Goal: Task Accomplishment & Management: Complete application form

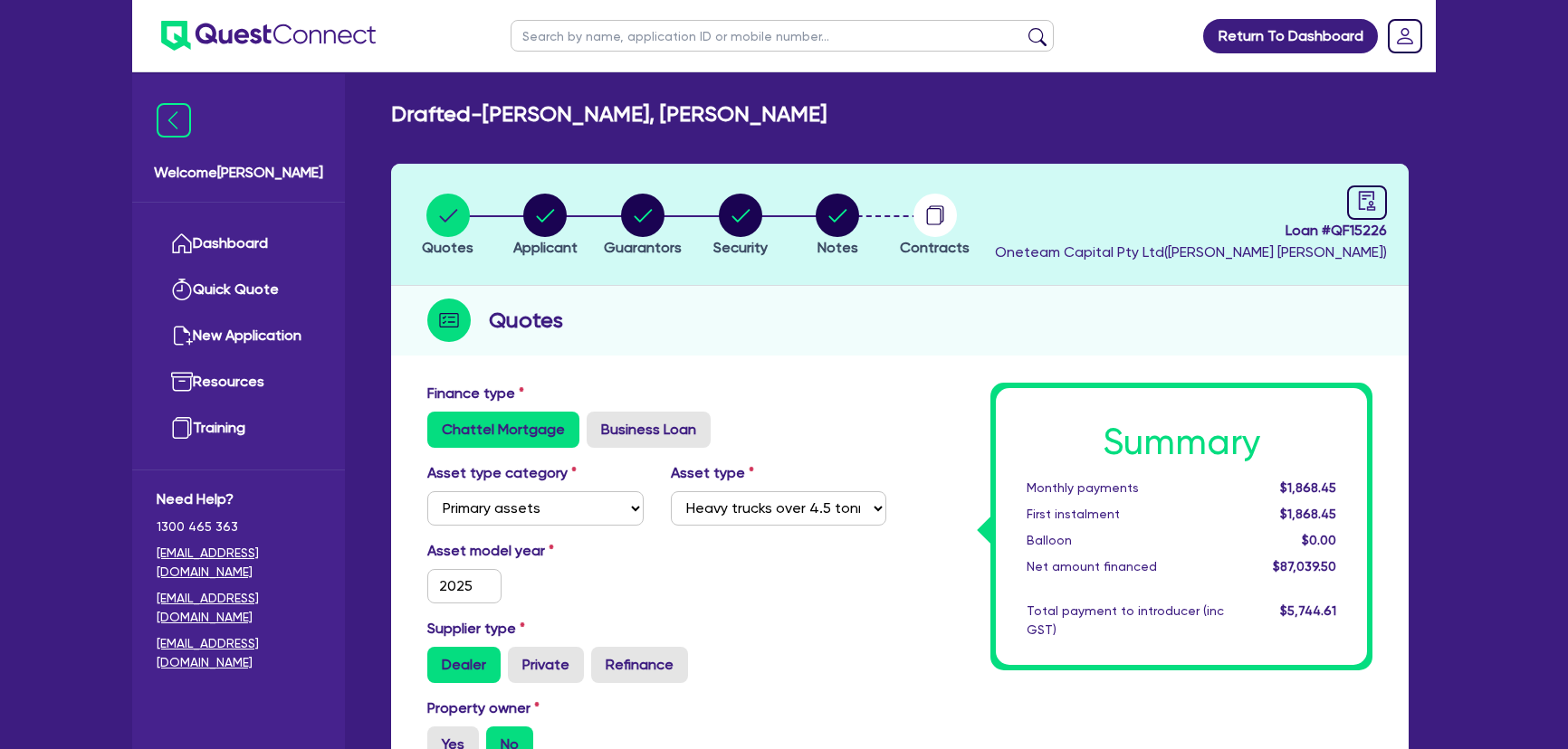
select select "PRIMARY_ASSETS"
select select "HEAVY_TRUCKS"
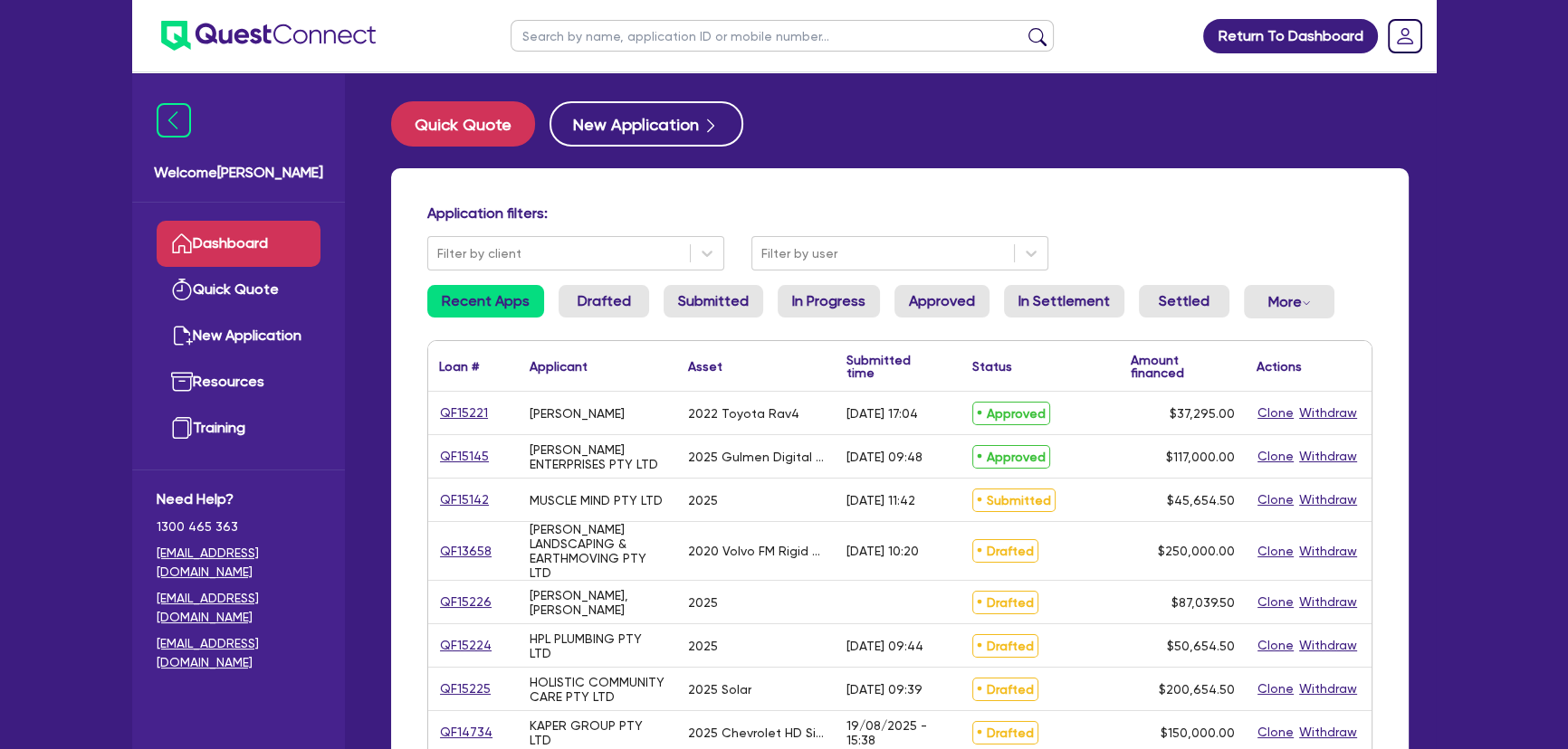
click at [679, 53] on ul at bounding box center [782, 36] width 580 height 71
click at [675, 45] on input "text" at bounding box center [782, 36] width 543 height 32
type input "toby"
click at [1023, 27] on button "submit" at bounding box center [1037, 39] width 29 height 25
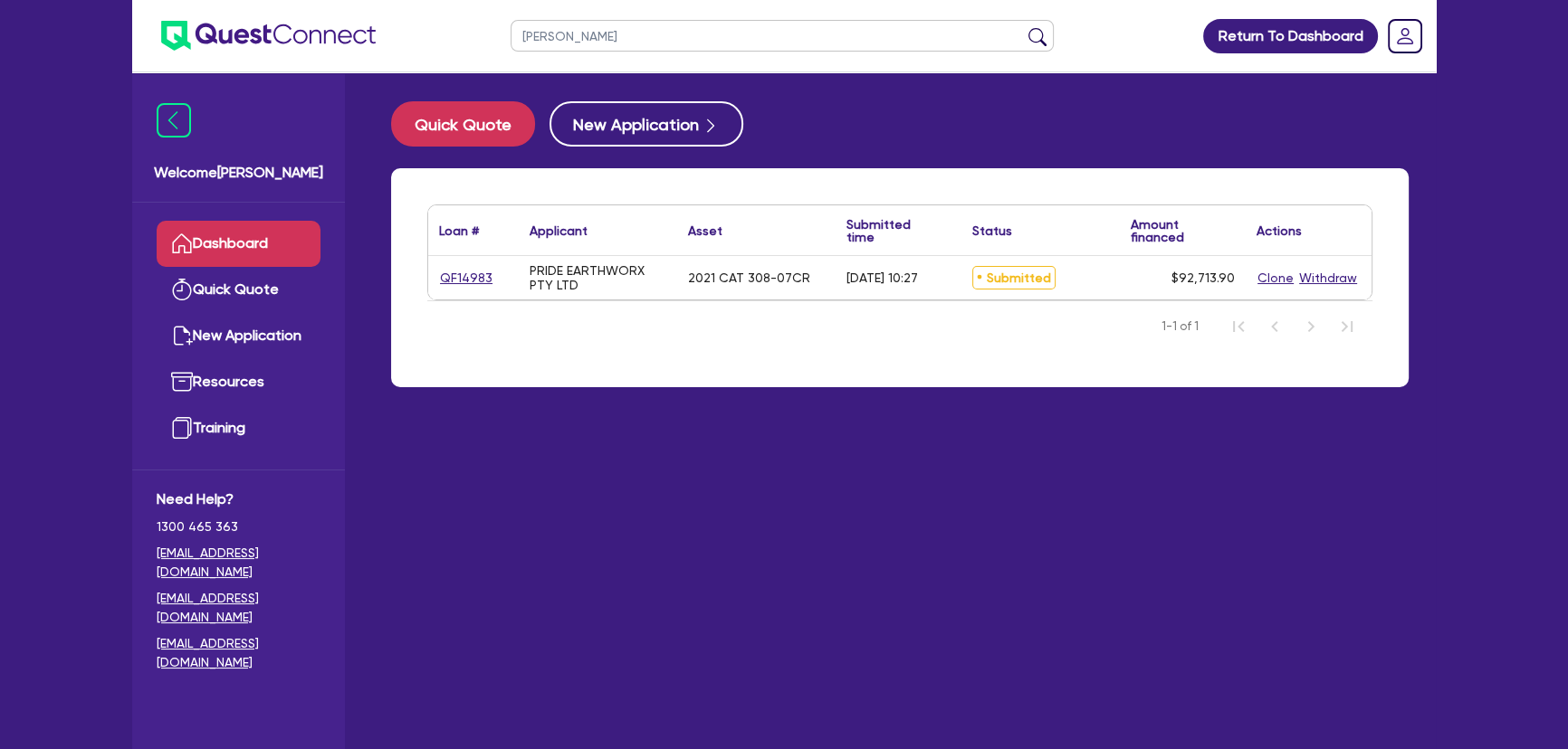
click at [490, 275] on div "QF14983" at bounding box center [473, 278] width 68 height 21
click at [481, 281] on link "QF14983" at bounding box center [466, 278] width 54 height 21
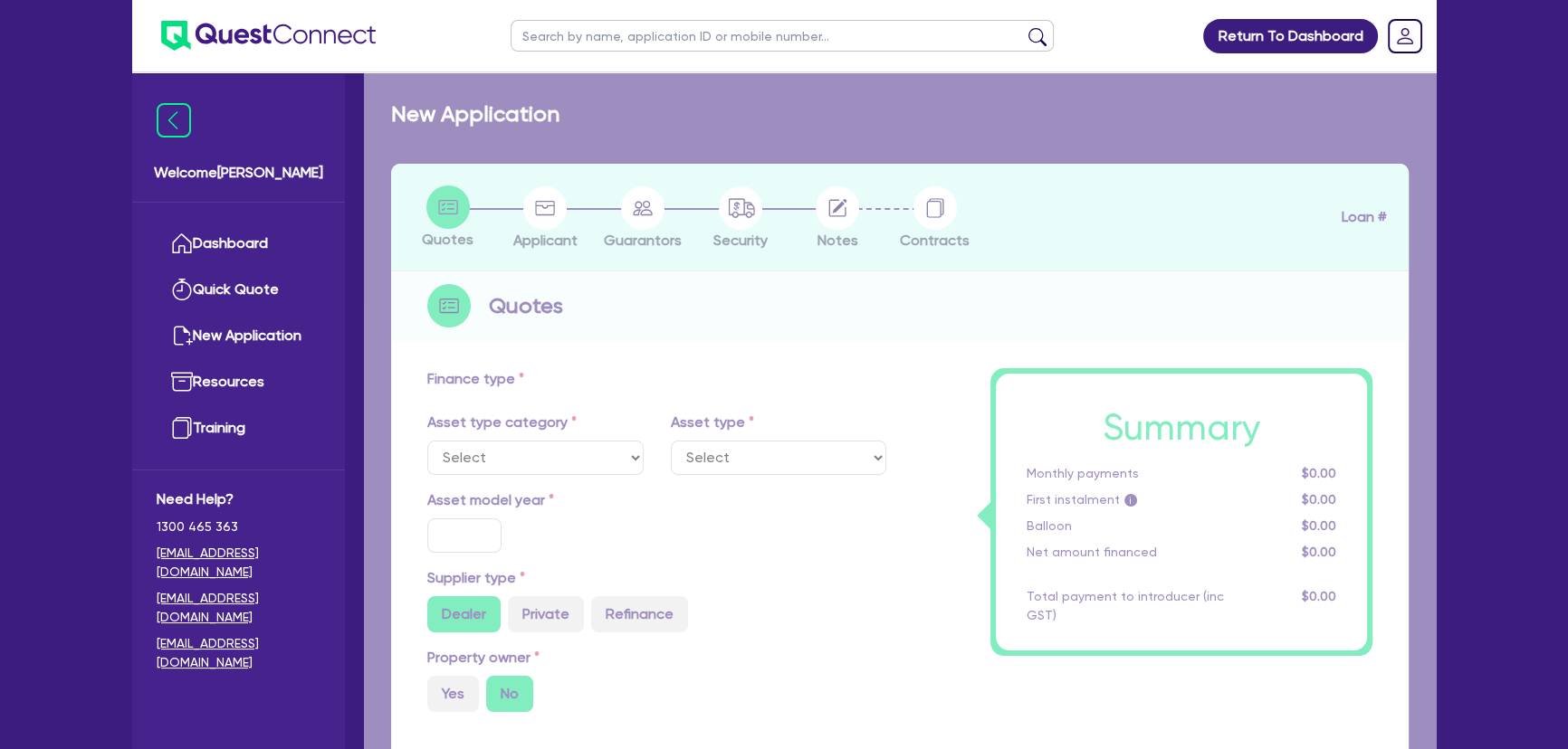
select select "PRIMARY_ASSETS"
type input "2021"
type input "115,000"
type input "23,000"
type input "7.27"
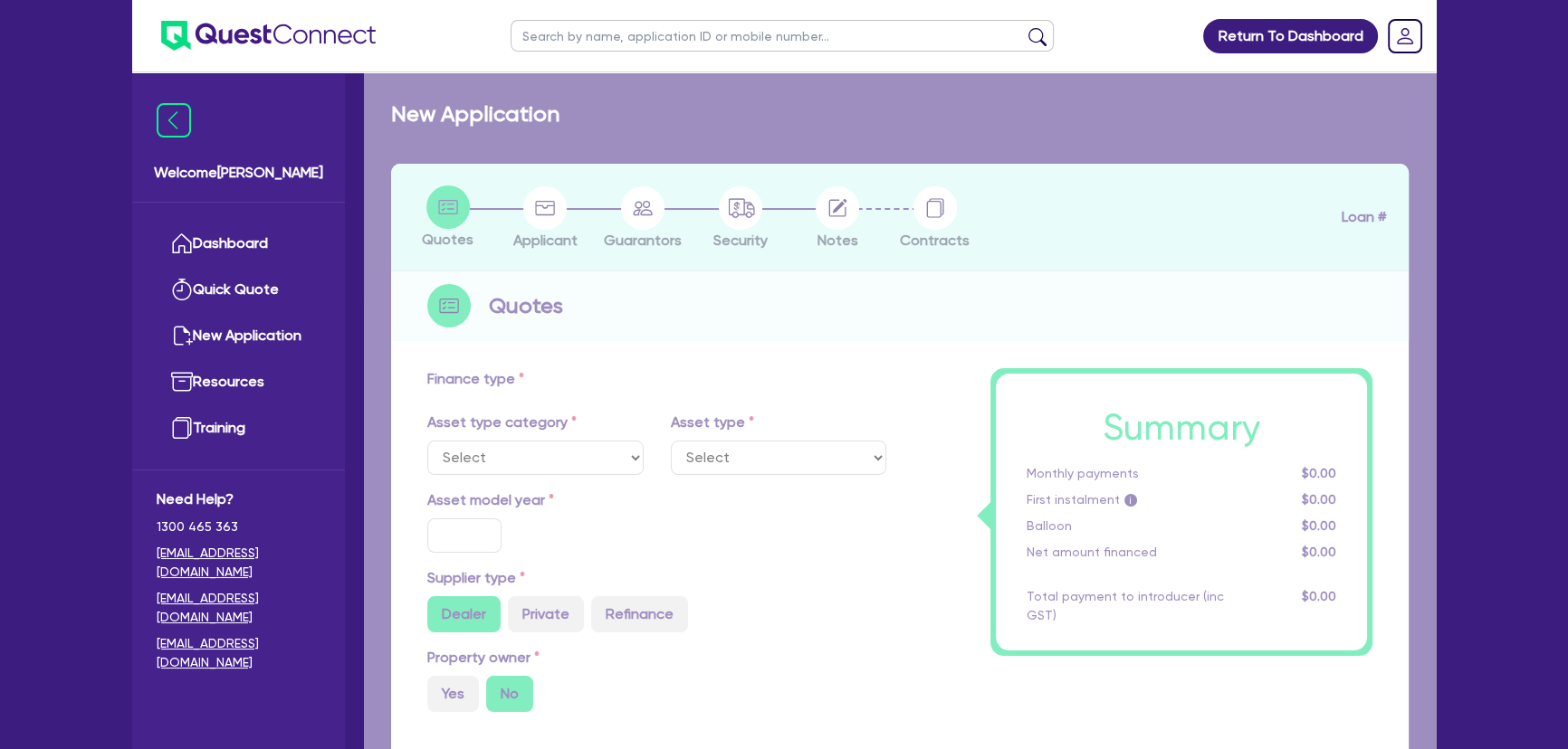
type input "6,740.3"
type input "7.99"
type input "649"
type input "1,272.73"
select select "YELLOW_GOODS_AND_EXCAVATORS"
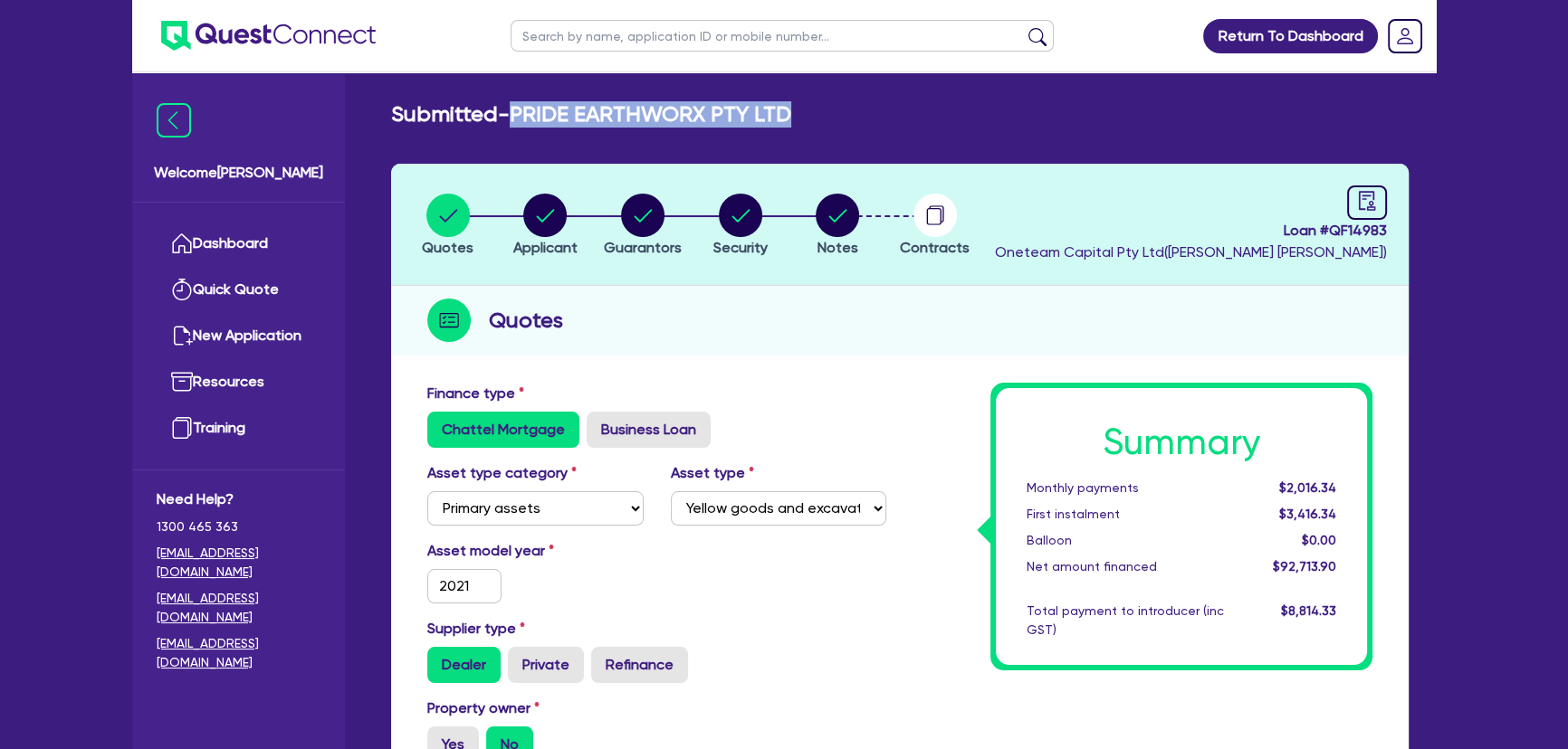
drag, startPoint x: 517, startPoint y: 117, endPoint x: 924, endPoint y: 119, distance: 407.0
click at [924, 119] on div "Submitted - PRIDE EARTHWORX PTY LTD" at bounding box center [900, 114] width 1045 height 26
copy h2 "PRIDE EARTHWORX PTY LTD"
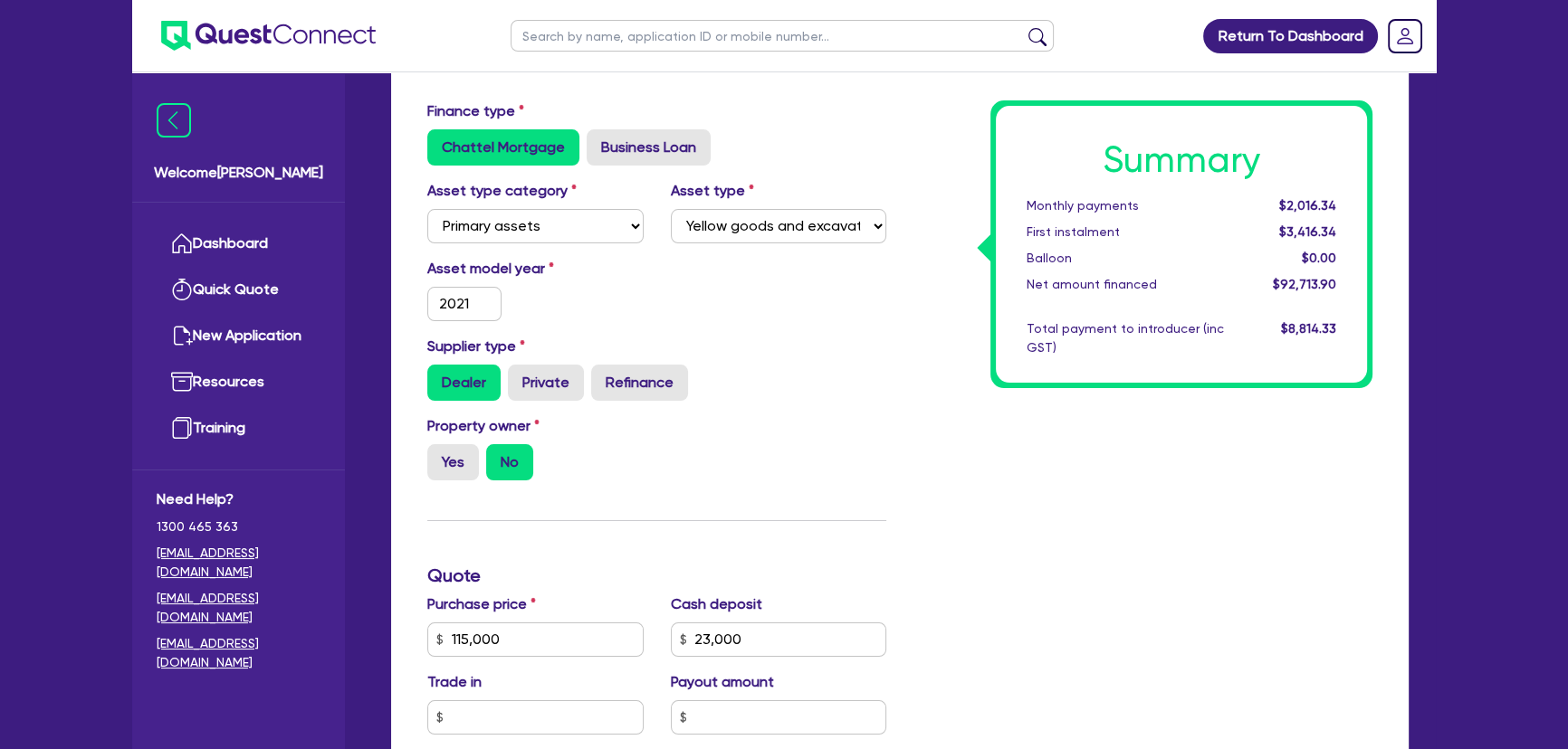
scroll to position [81, 0]
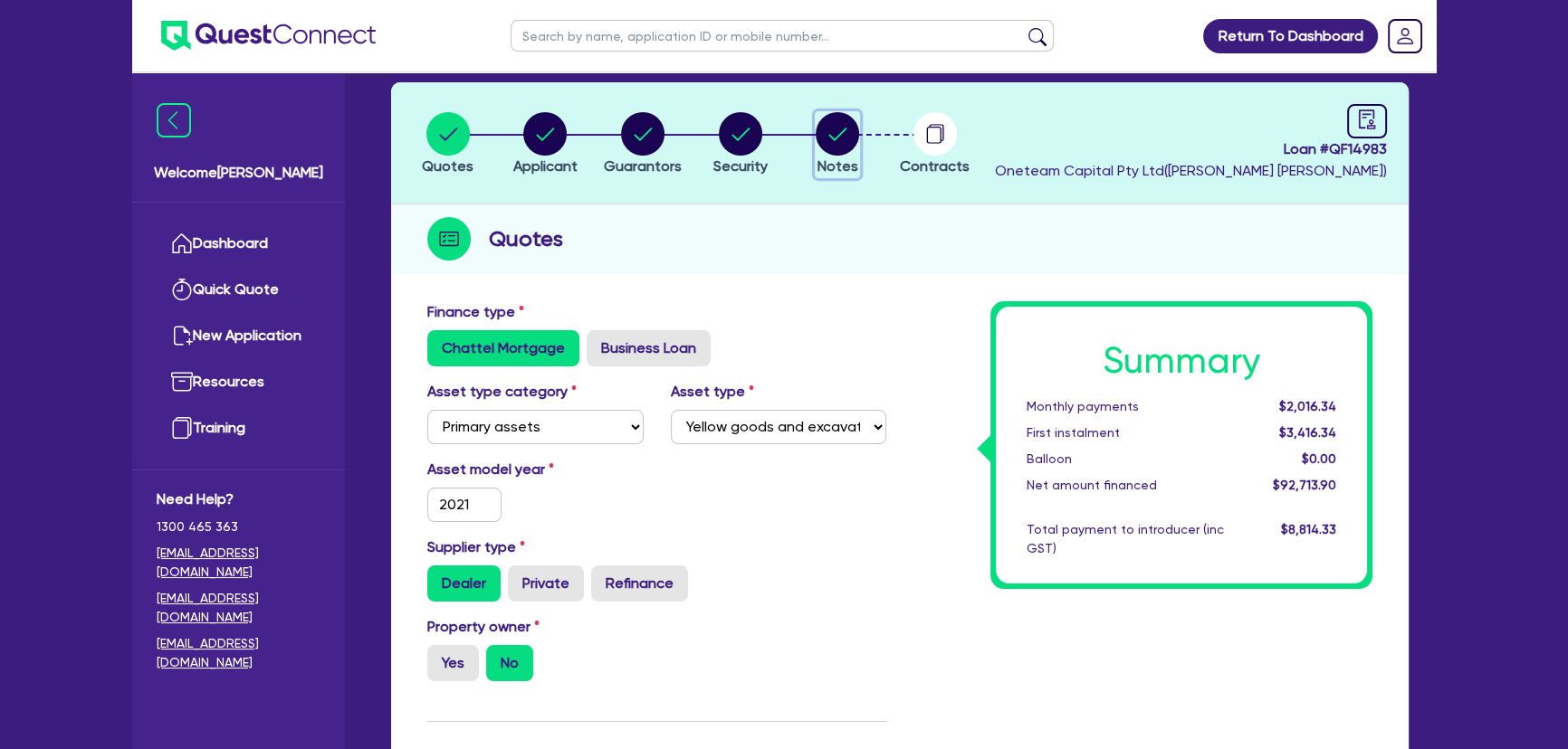
click at [836, 150] on circle "button" at bounding box center [837, 134] width 43 height 43
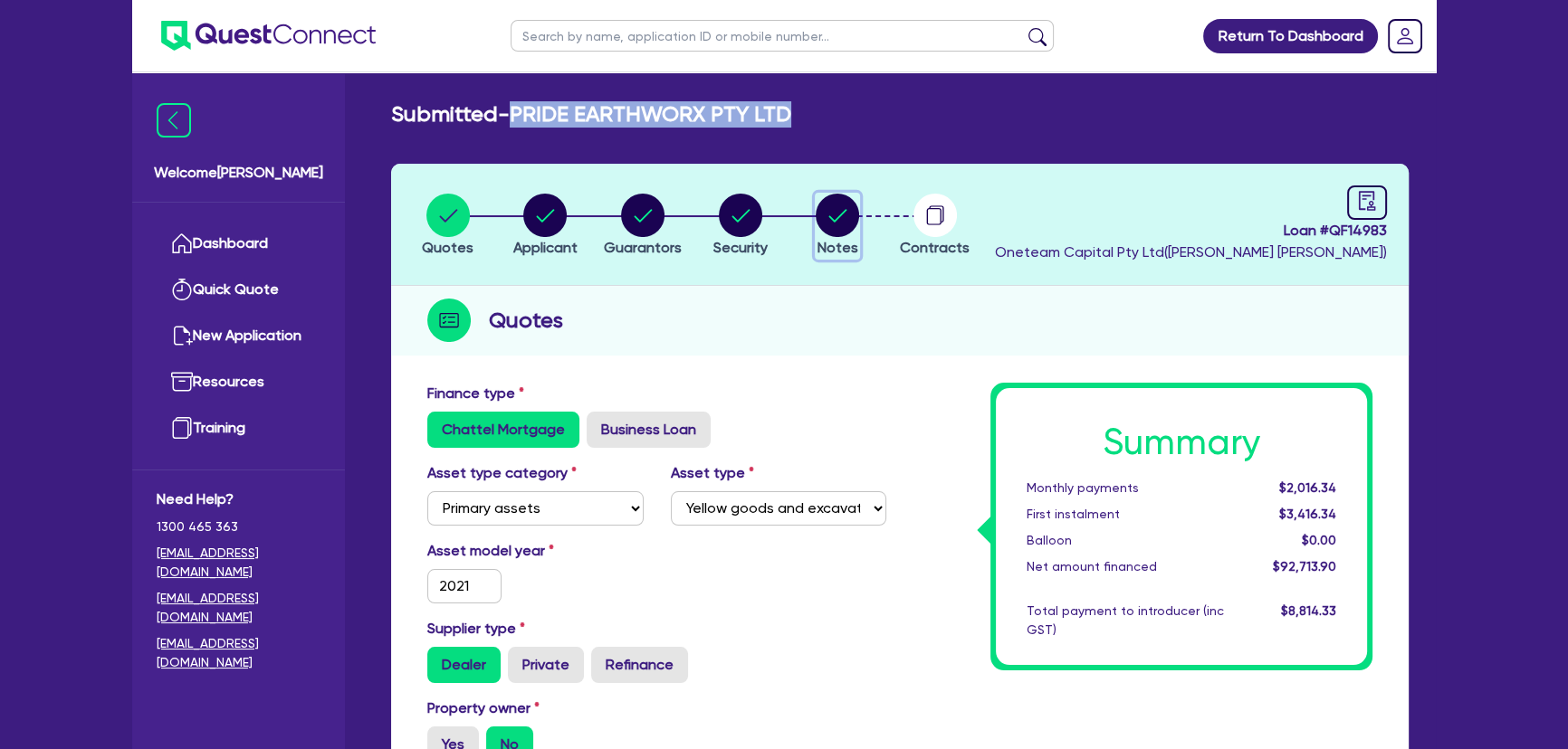
select select "Other"
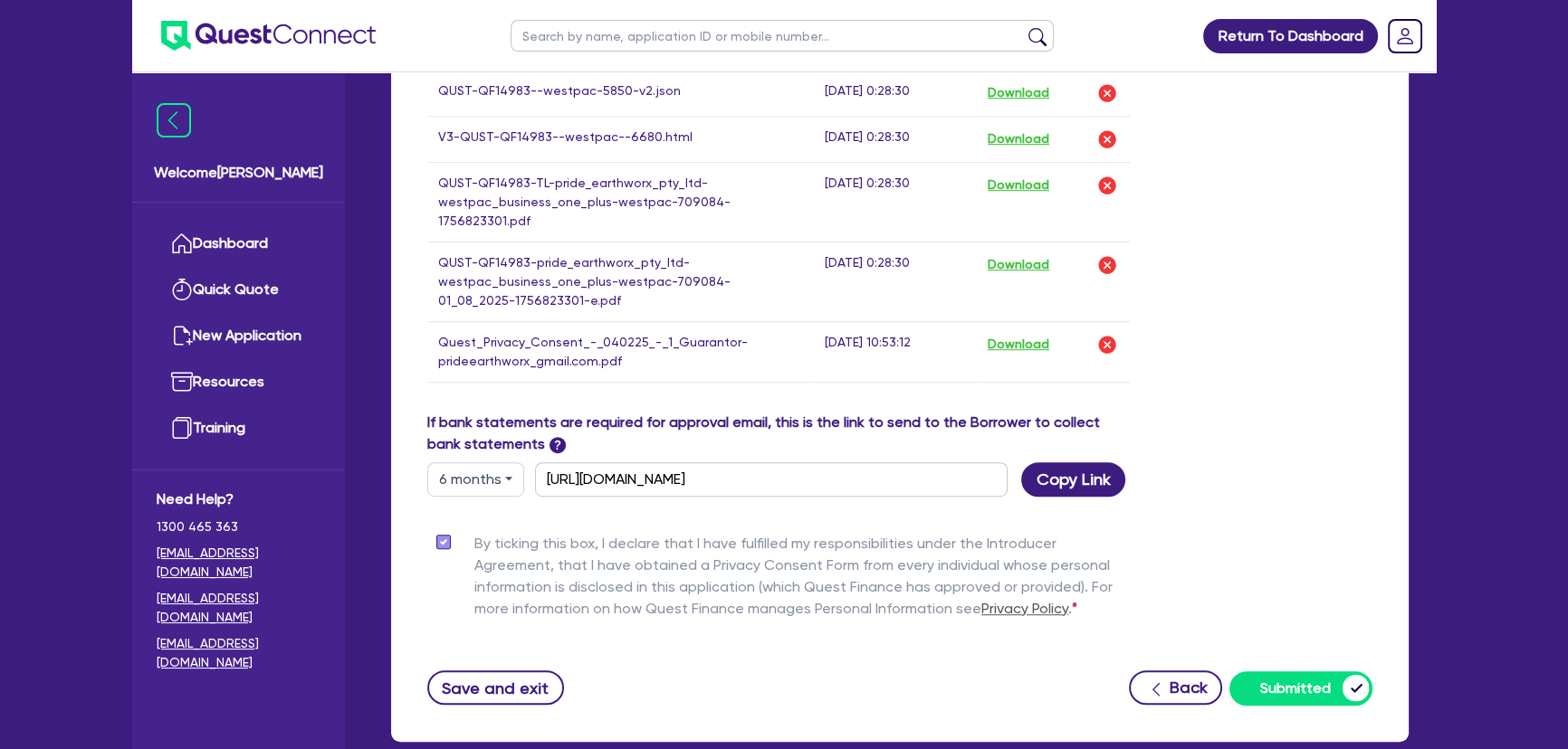
scroll to position [1358, 0]
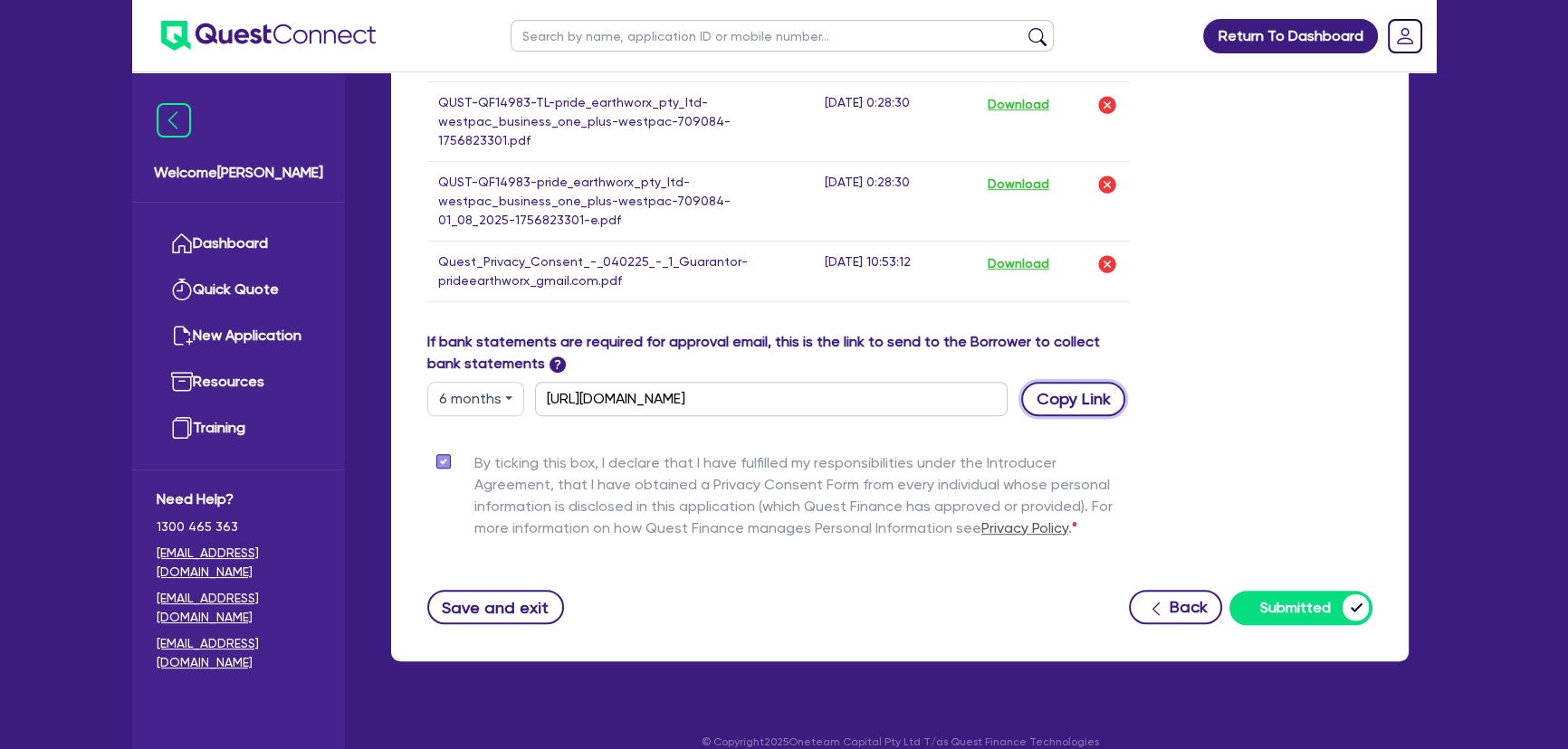
click at [1069, 382] on button "Copy Link" at bounding box center [1072, 399] width 104 height 35
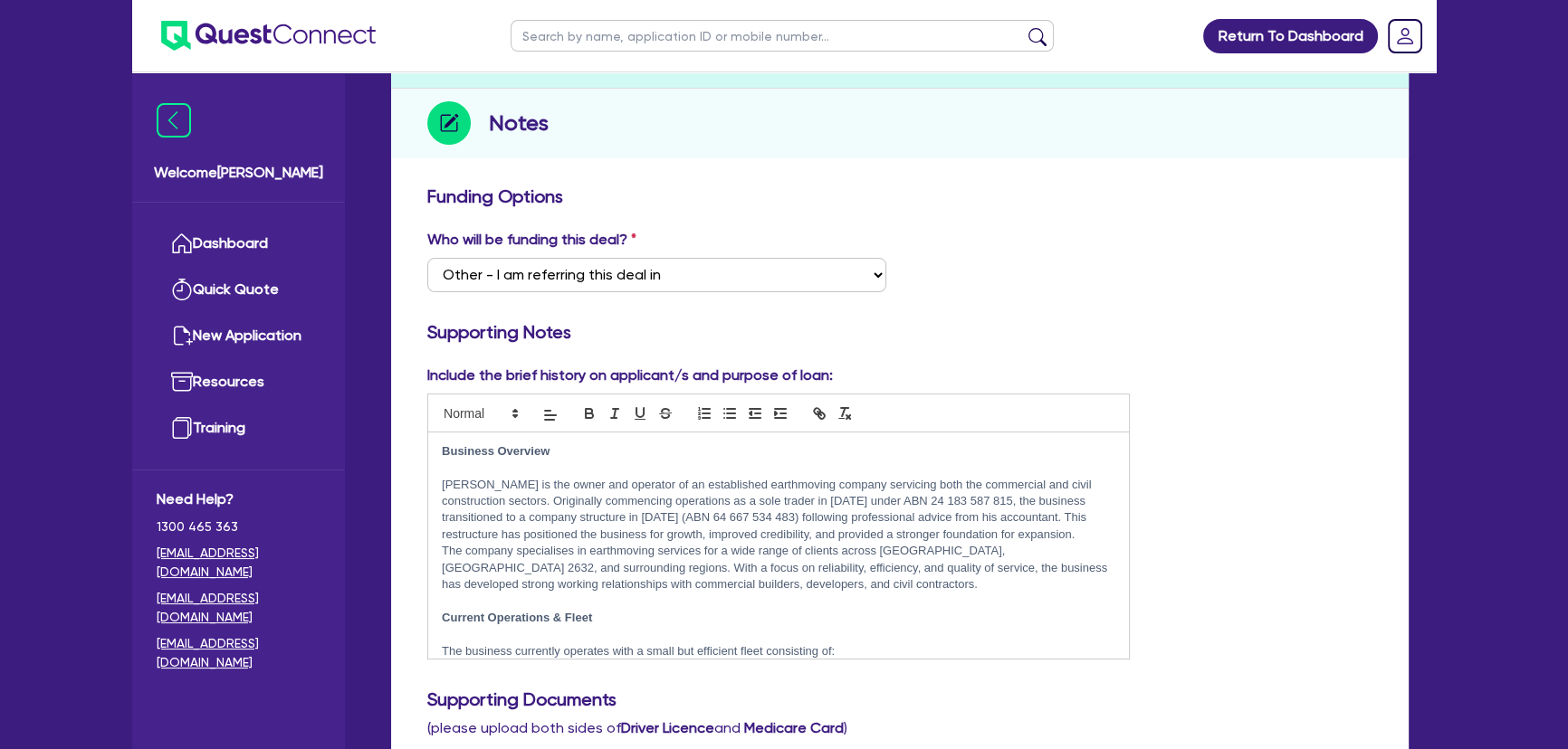
scroll to position [41, 0]
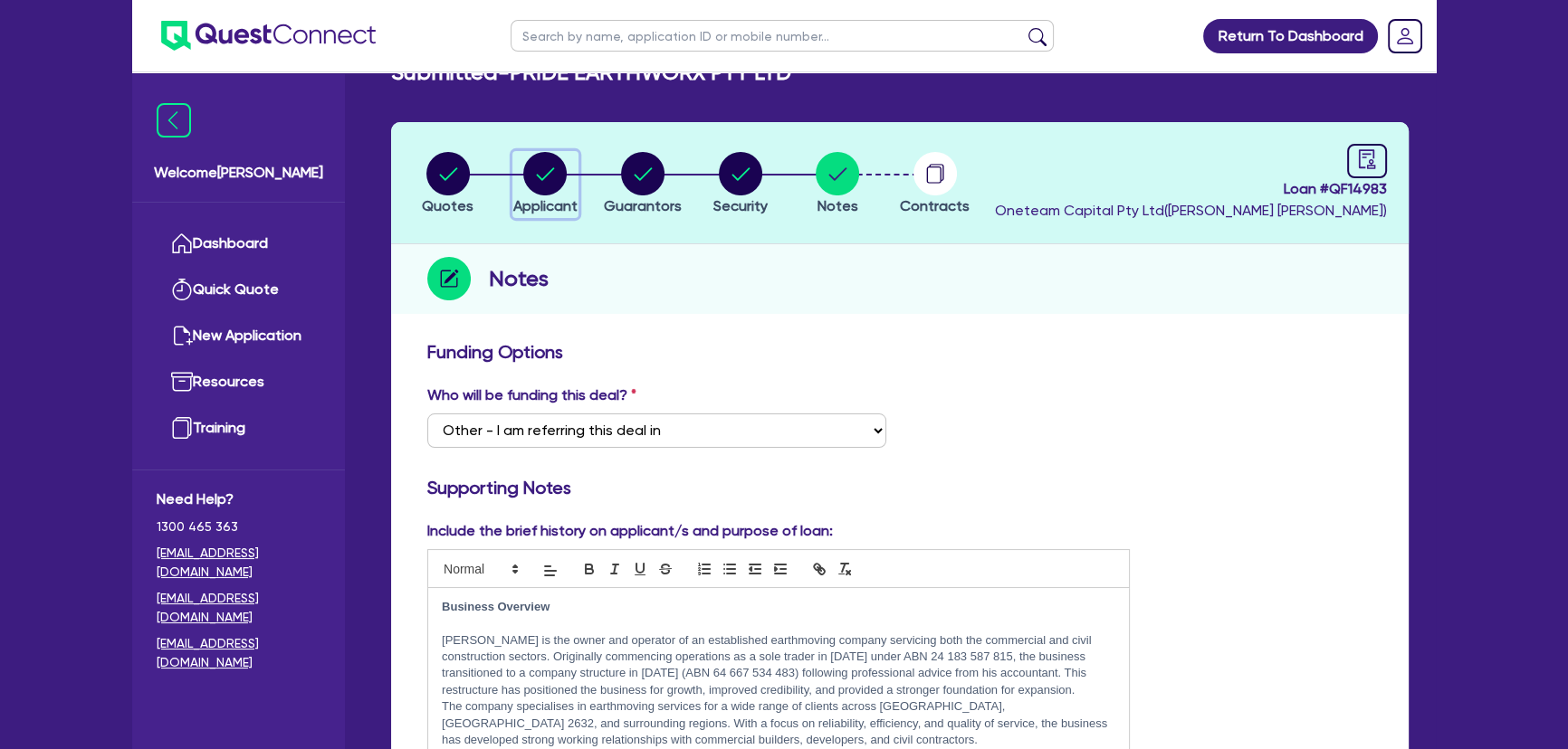
click at [569, 169] on div "button" at bounding box center [545, 173] width 65 height 43
select select "COMPANY"
select select "BUILDING_CONSTRUCTION"
select select "BUSINESSES_CONSTRUCTION_SERVICES"
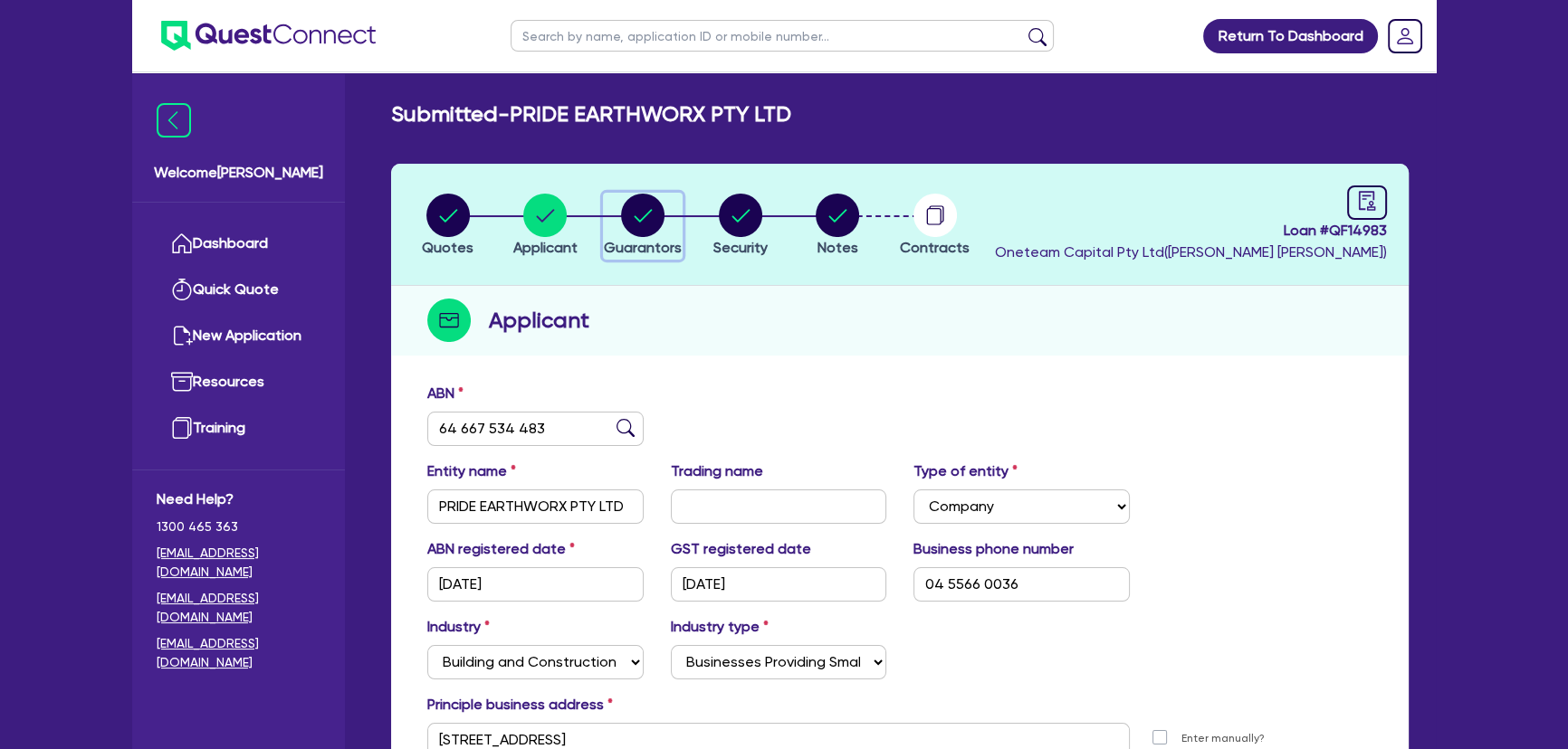
click at [658, 199] on icon "button" at bounding box center [643, 215] width 43 height 43
select select "MR"
select select "ACT"
select select "SINGLE"
select select "VEHICLE"
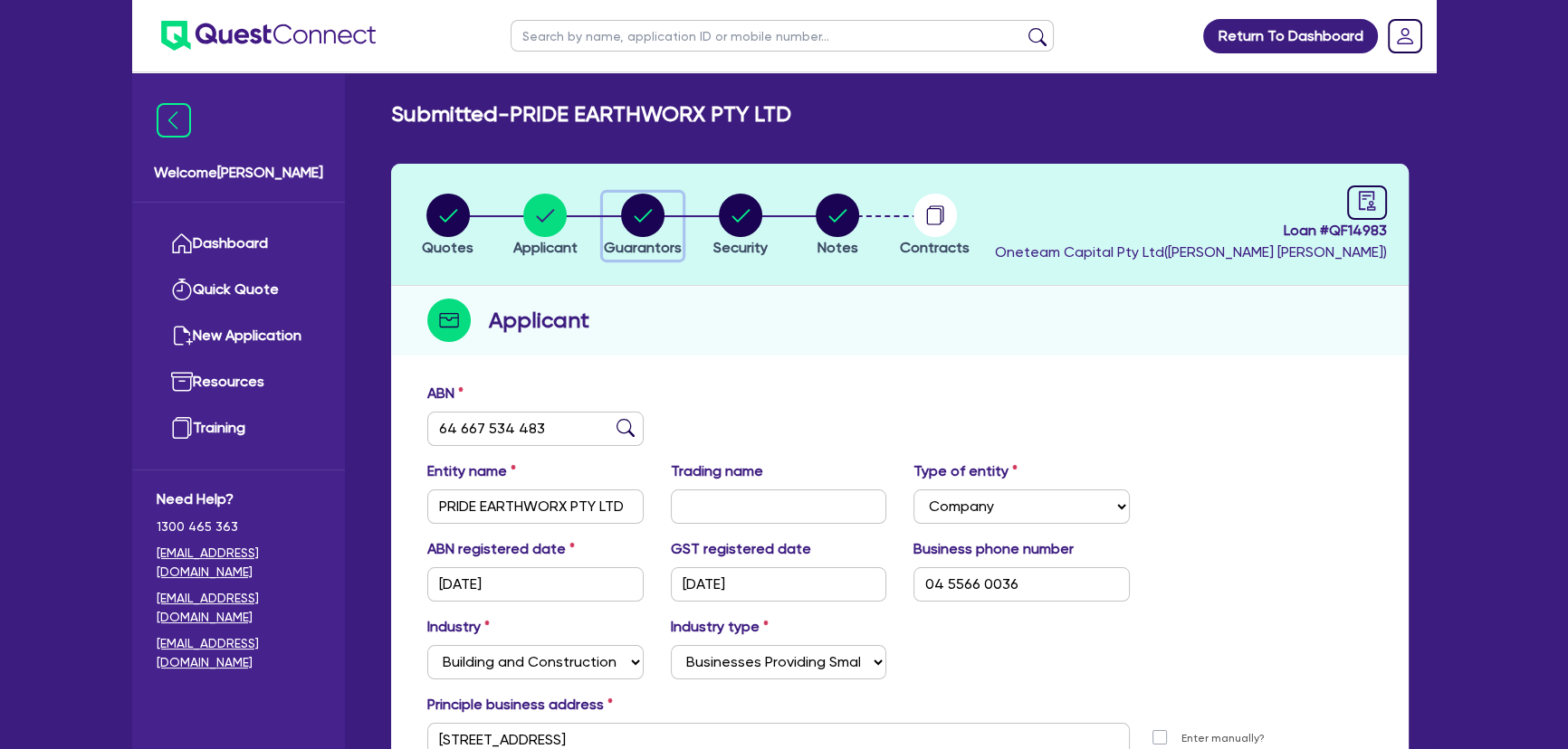
select select "CASH"
select select "HOUSEHOLD_PERSONAL"
select select "VEHICLE_LOAN"
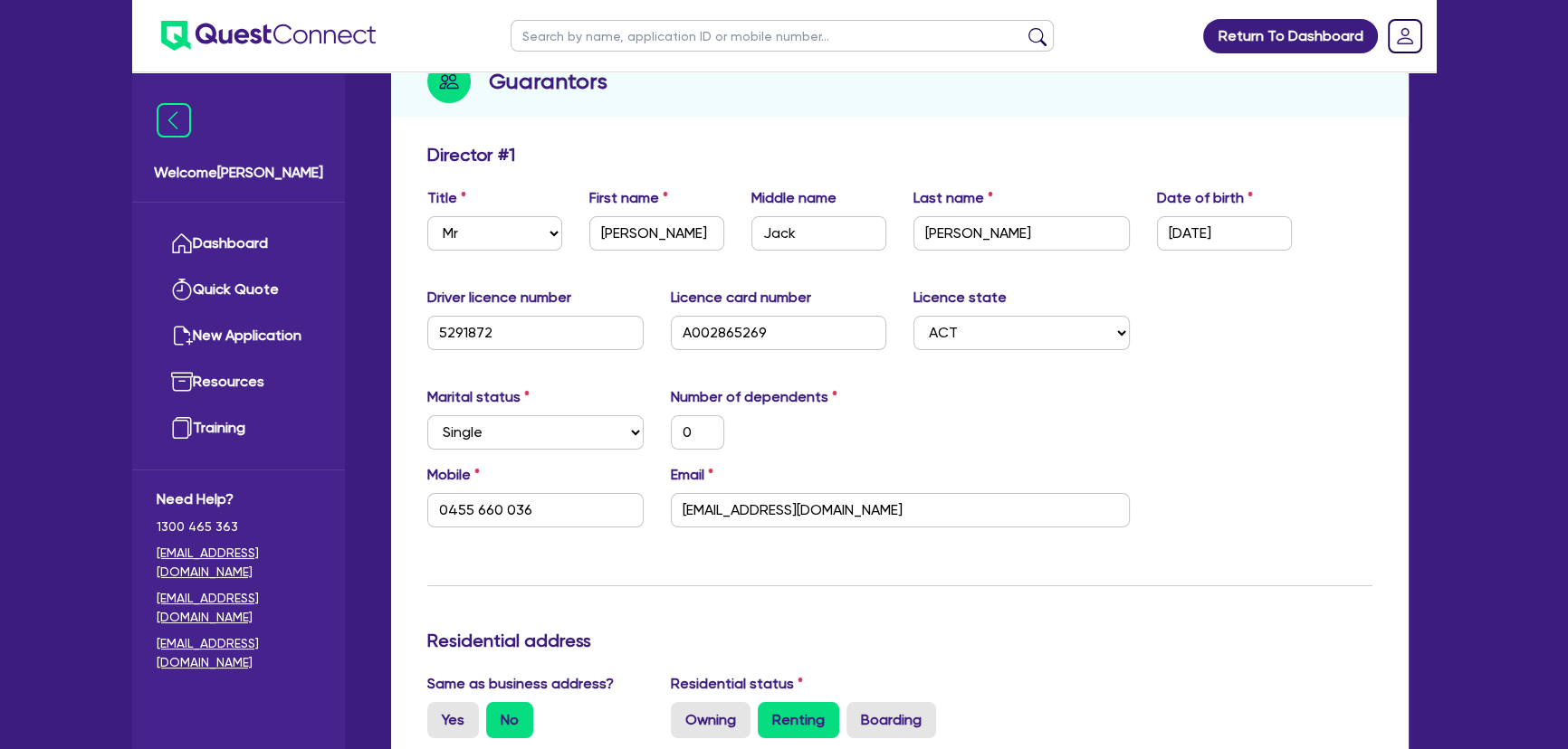
scroll to position [246, 0]
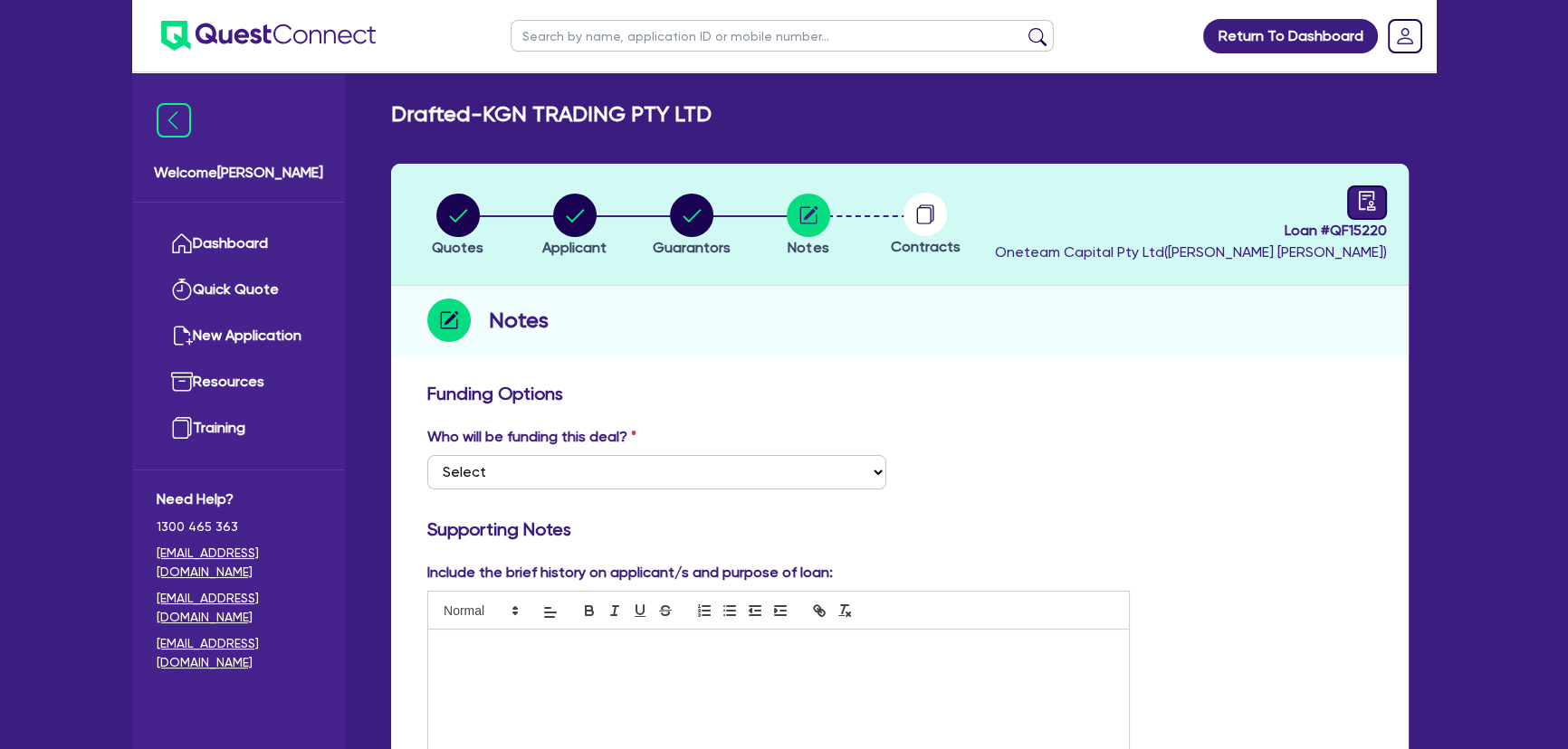
click at [1352, 205] on link at bounding box center [1368, 202] width 40 height 35
select select "DRAFTED_NEW"
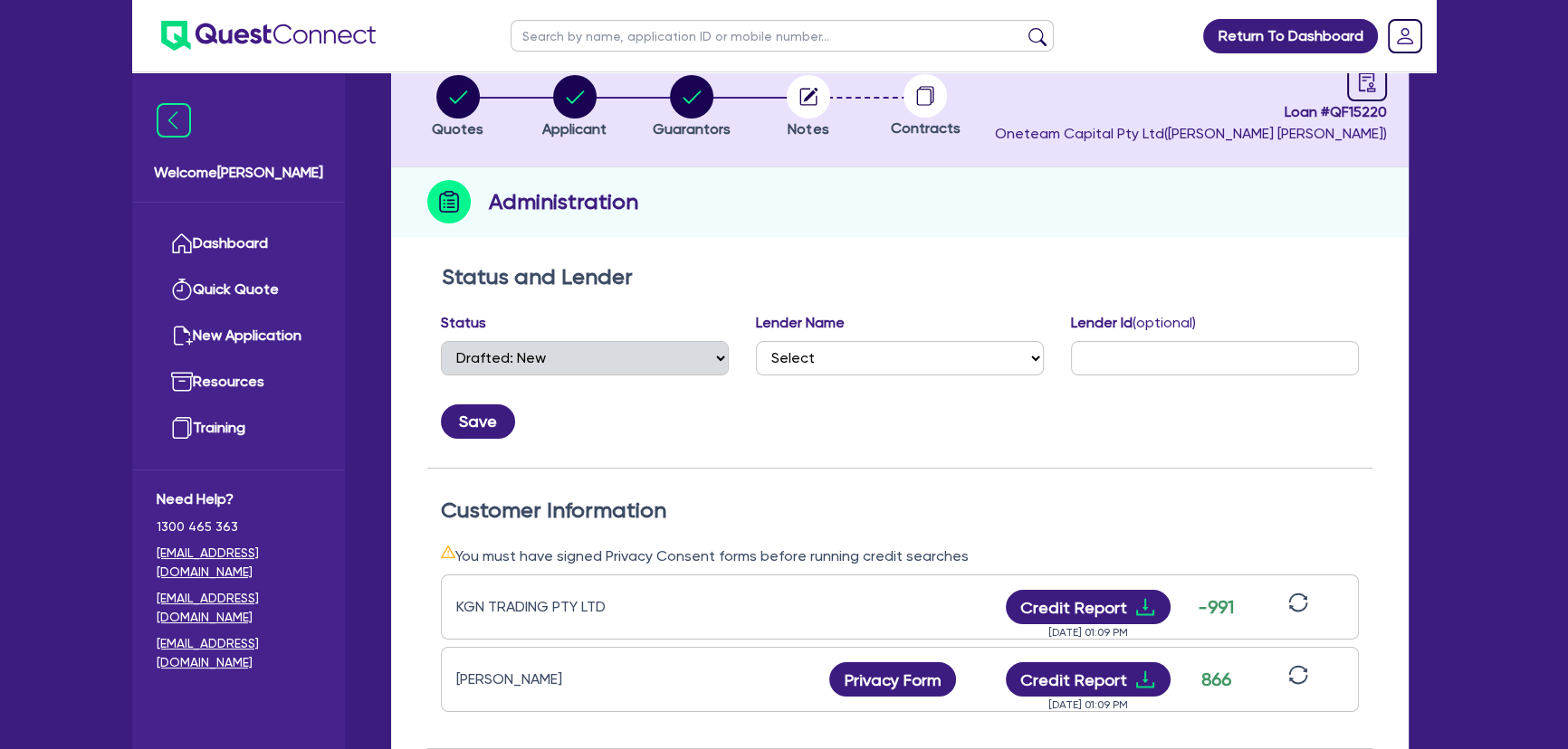
scroll to position [411, 0]
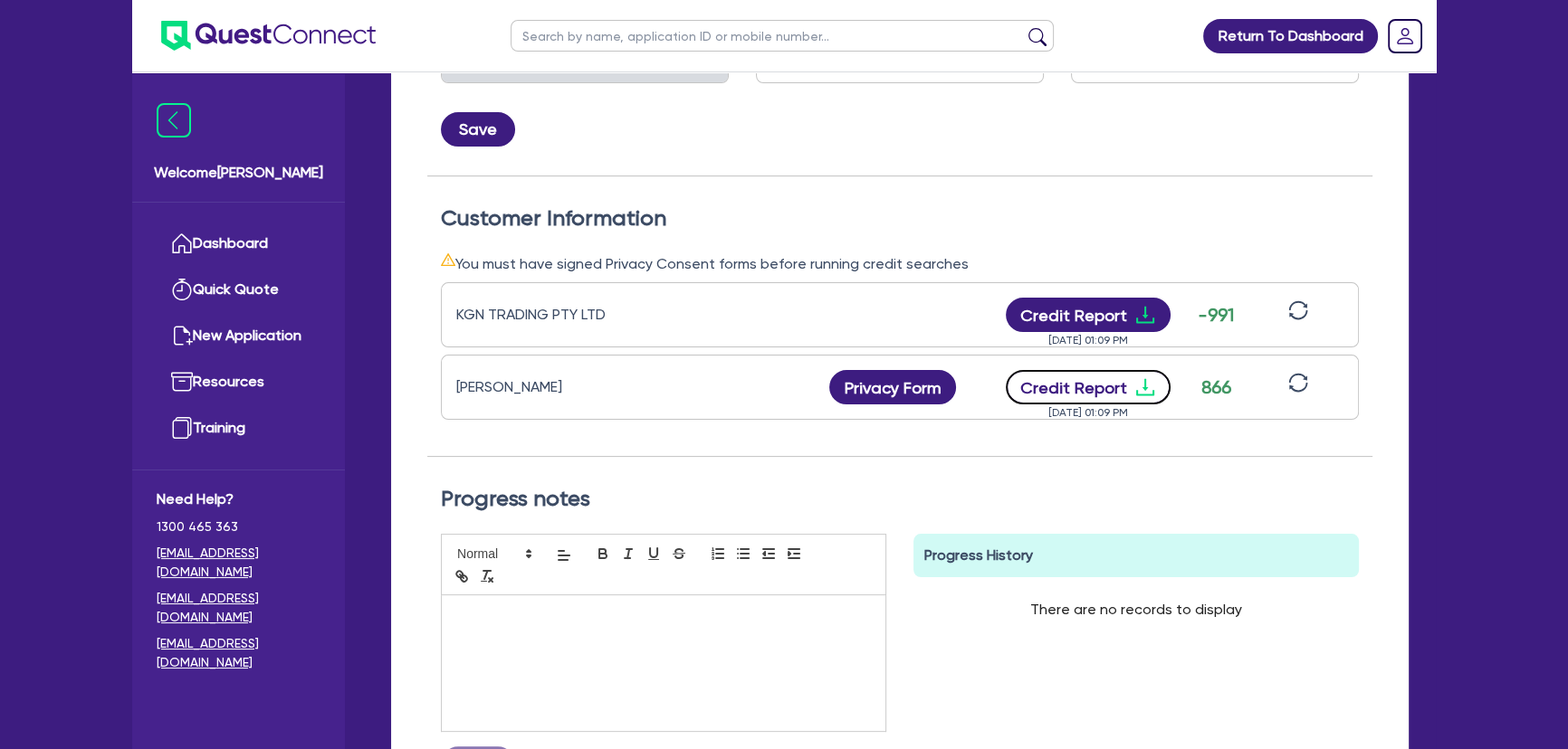
click at [1141, 380] on icon "download" at bounding box center [1145, 387] width 22 height 22
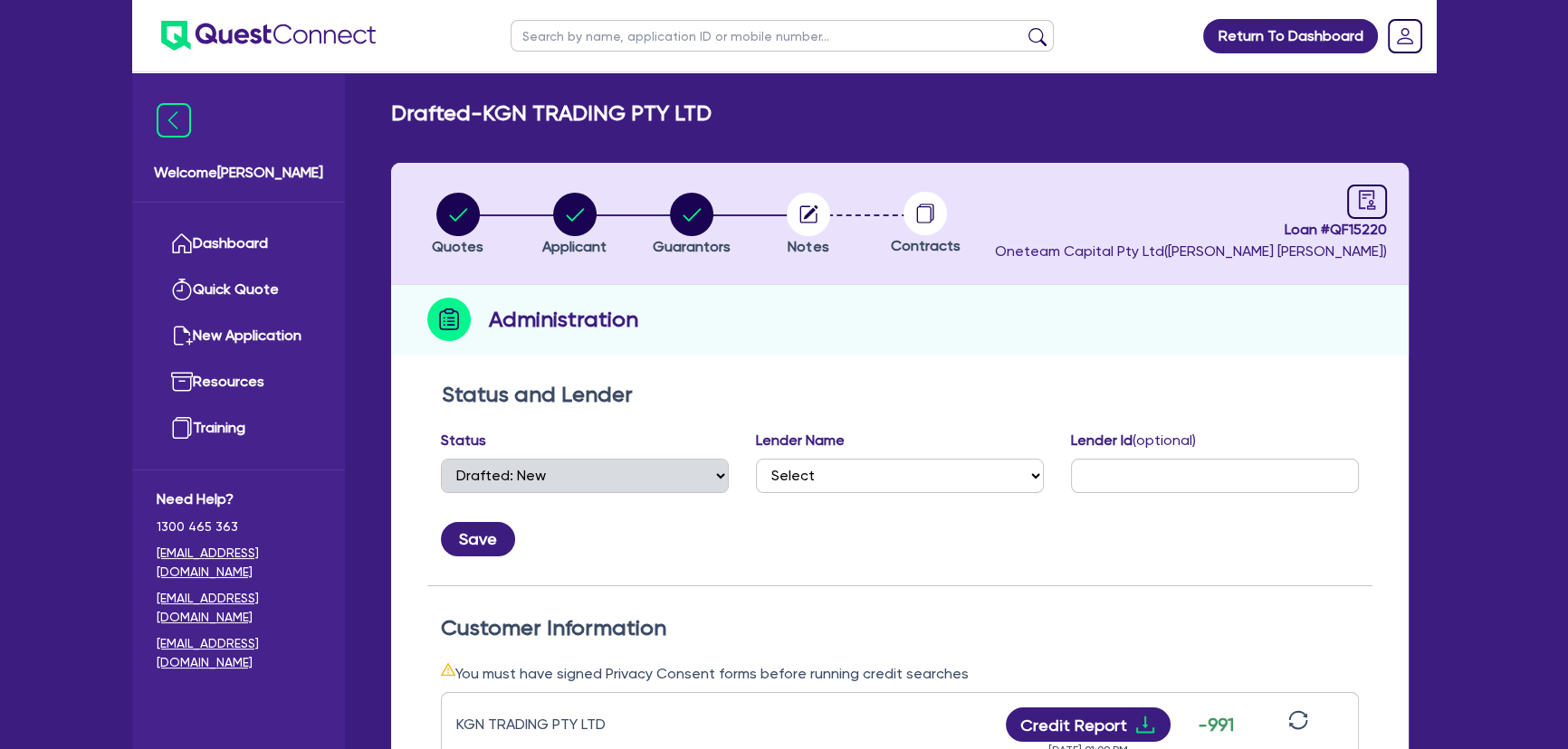
scroll to position [0, 0]
click at [705, 221] on circle "button" at bounding box center [691, 215] width 43 height 43
select select "MR"
select select "WA"
select select "MARRIED"
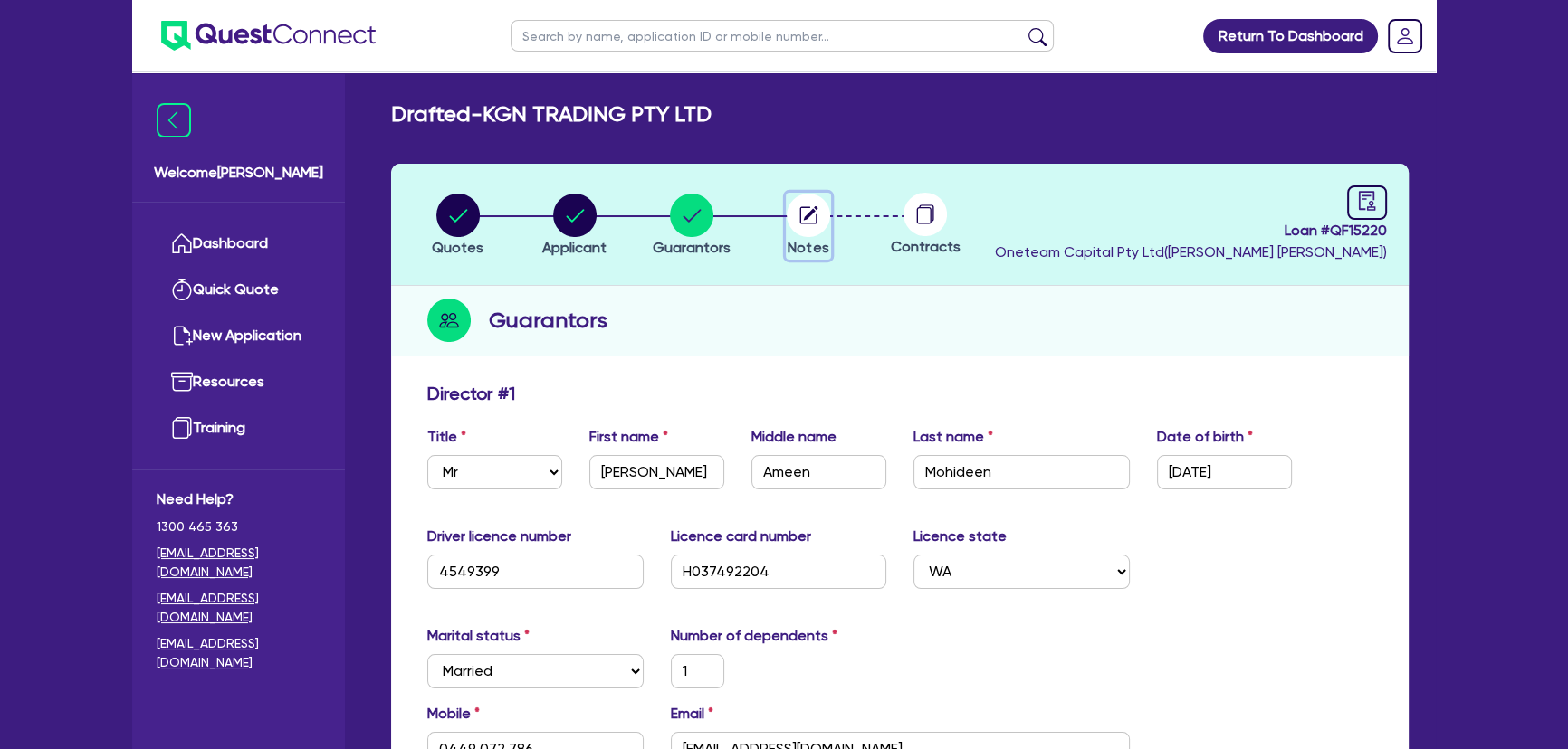
click at [791, 209] on circle "button" at bounding box center [808, 215] width 43 height 43
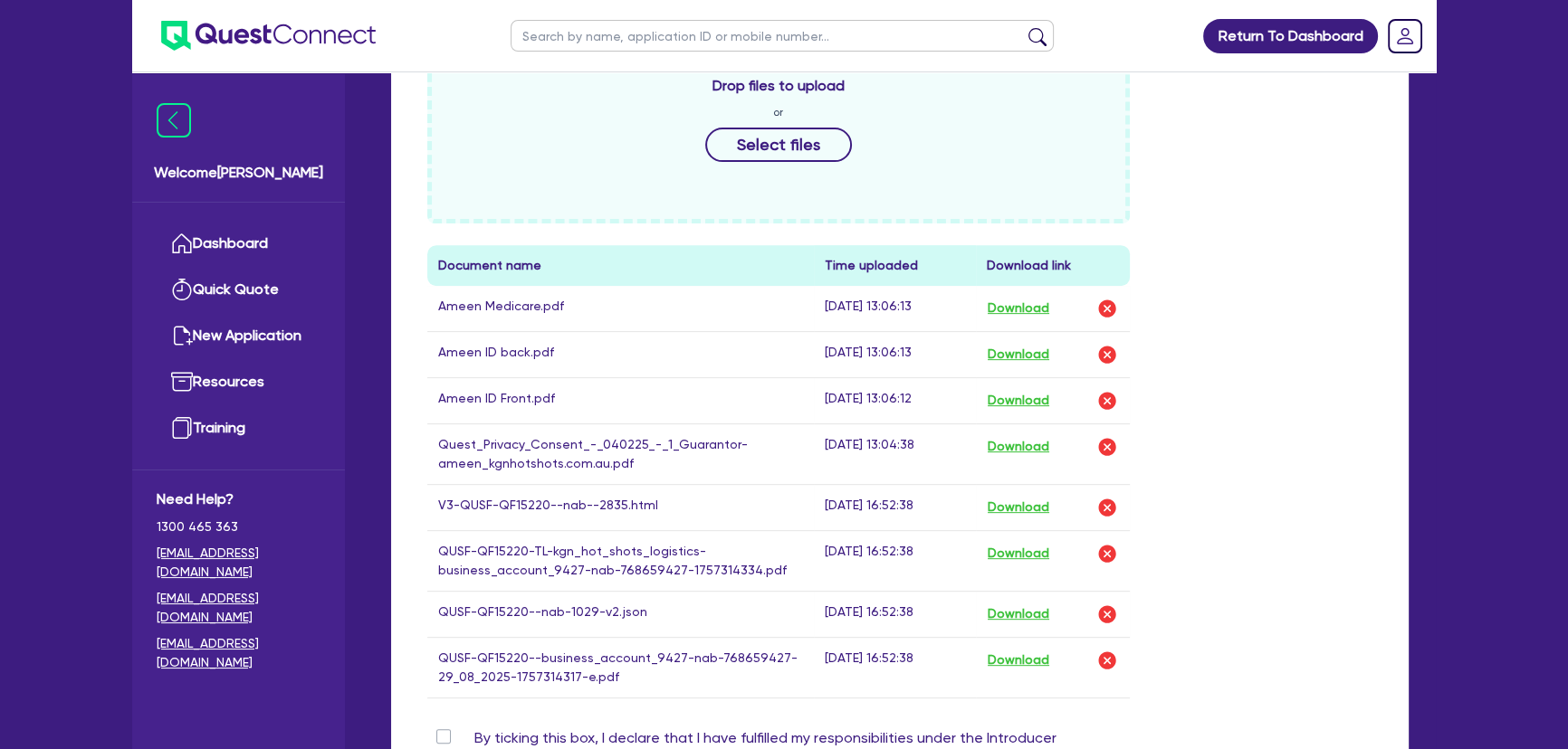
scroll to position [987, 0]
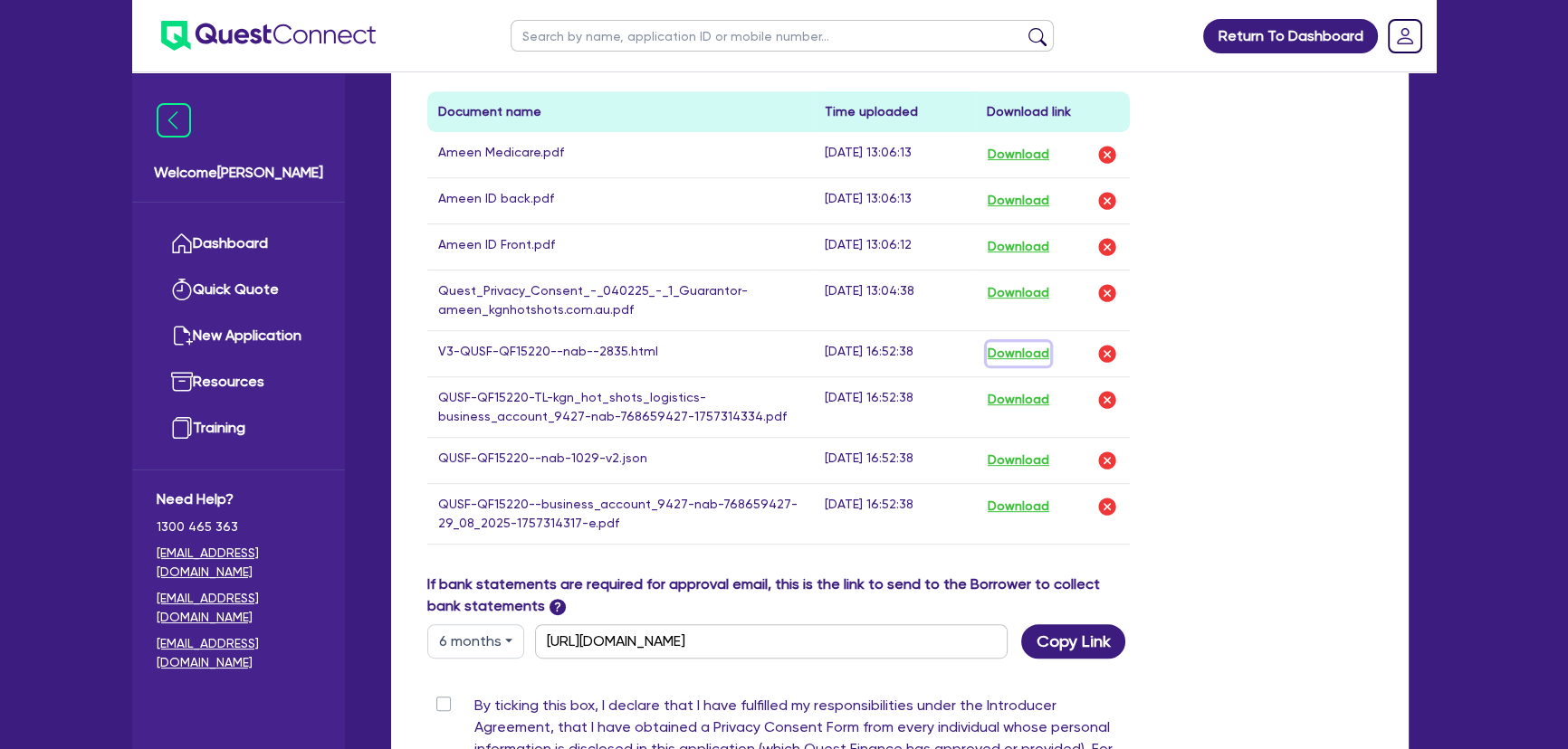
click at [1005, 353] on button "Download" at bounding box center [1019, 353] width 64 height 23
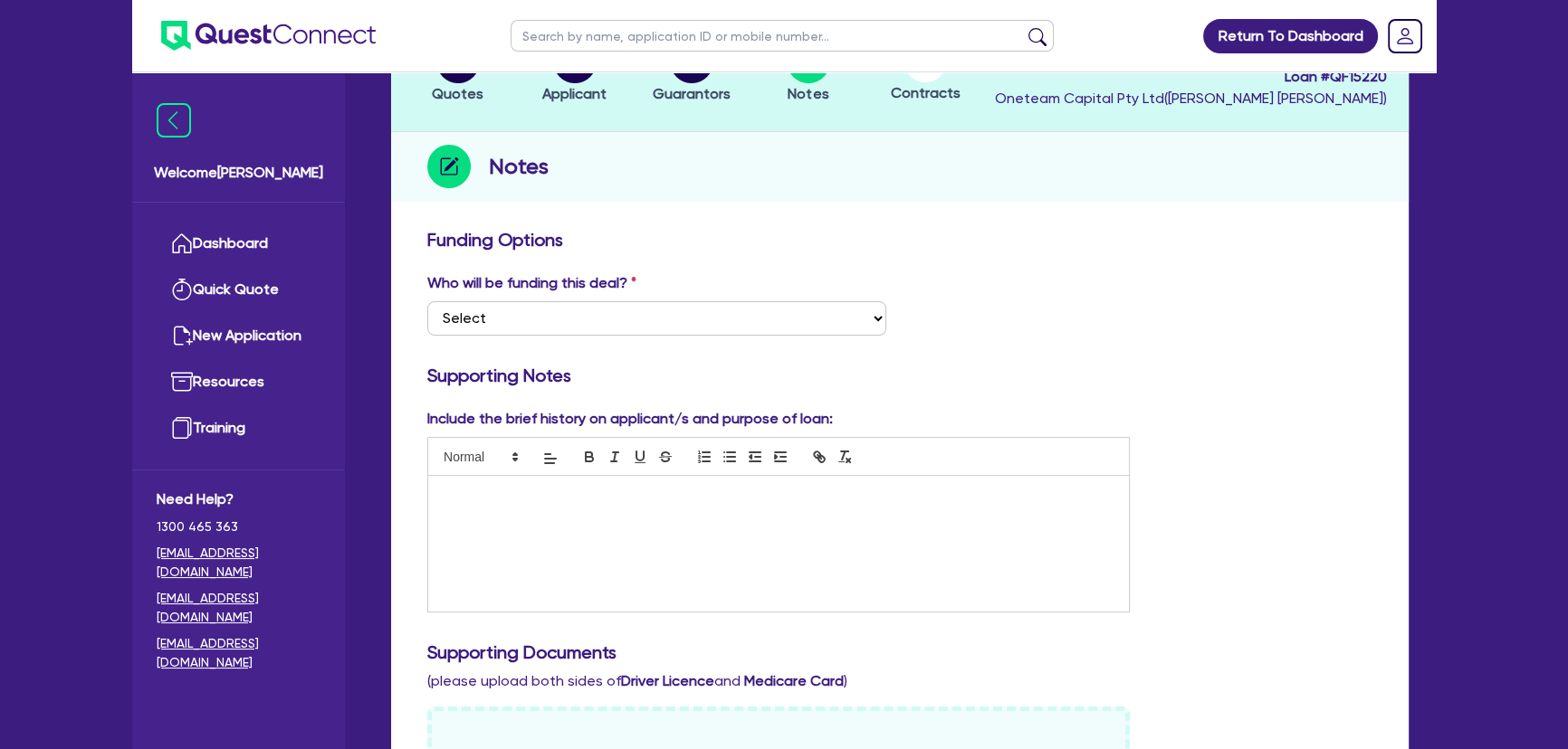
scroll to position [81, 0]
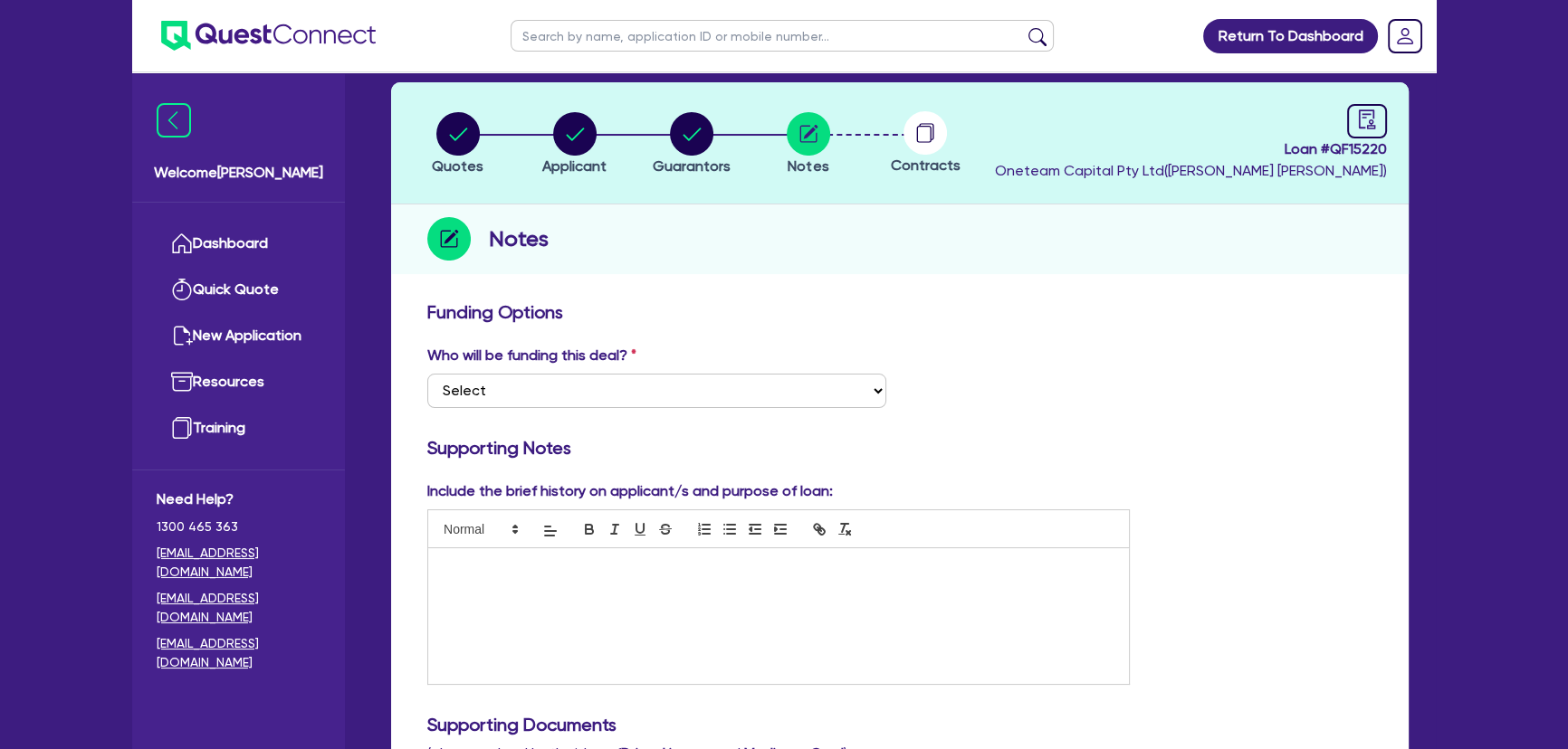
click at [288, 30] on img at bounding box center [268, 36] width 214 height 30
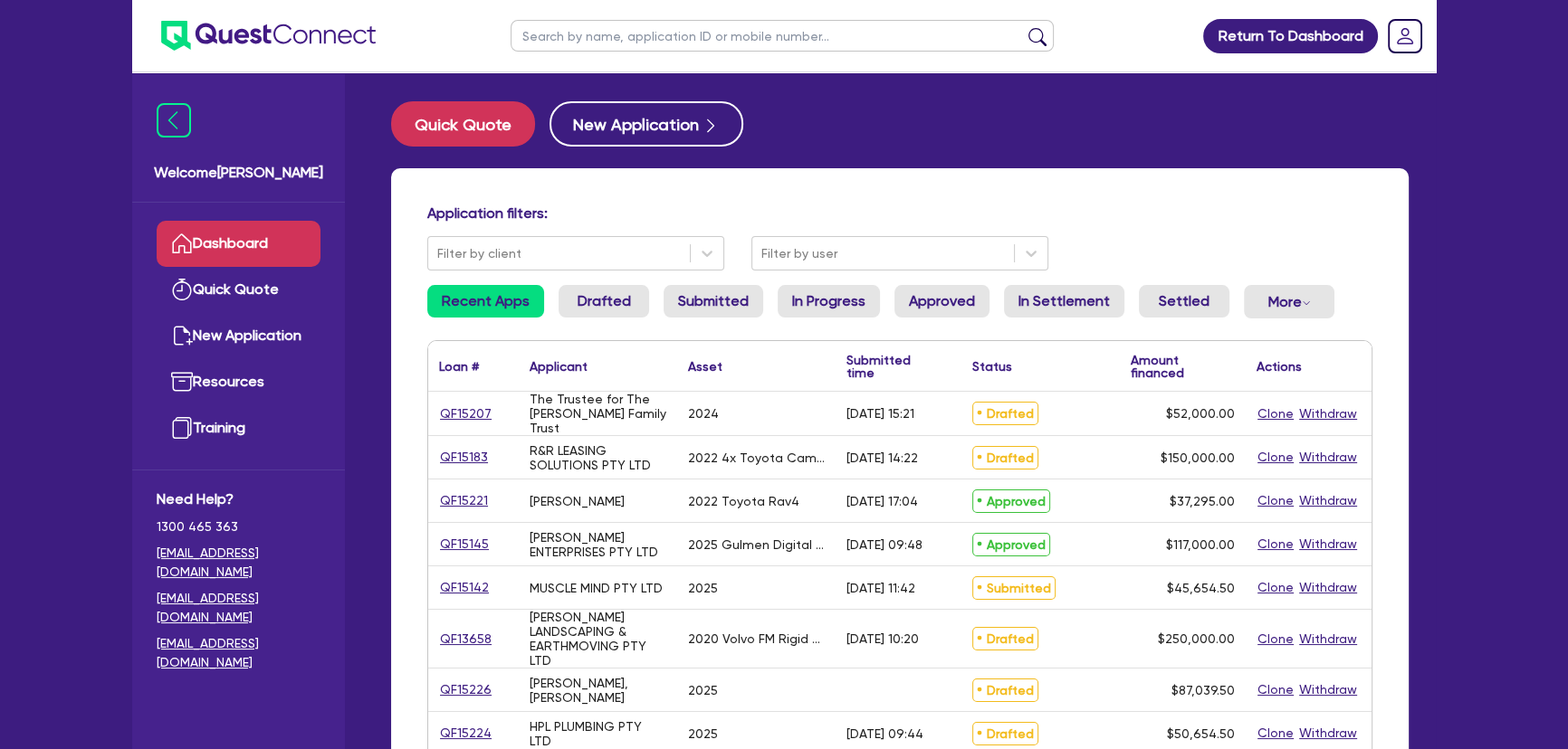
click at [558, 43] on input "text" at bounding box center [782, 36] width 543 height 32
paste input "[PERSON_NAME]"
type input "[PERSON_NAME]"
click at [1023, 27] on button "submit" at bounding box center [1037, 39] width 29 height 25
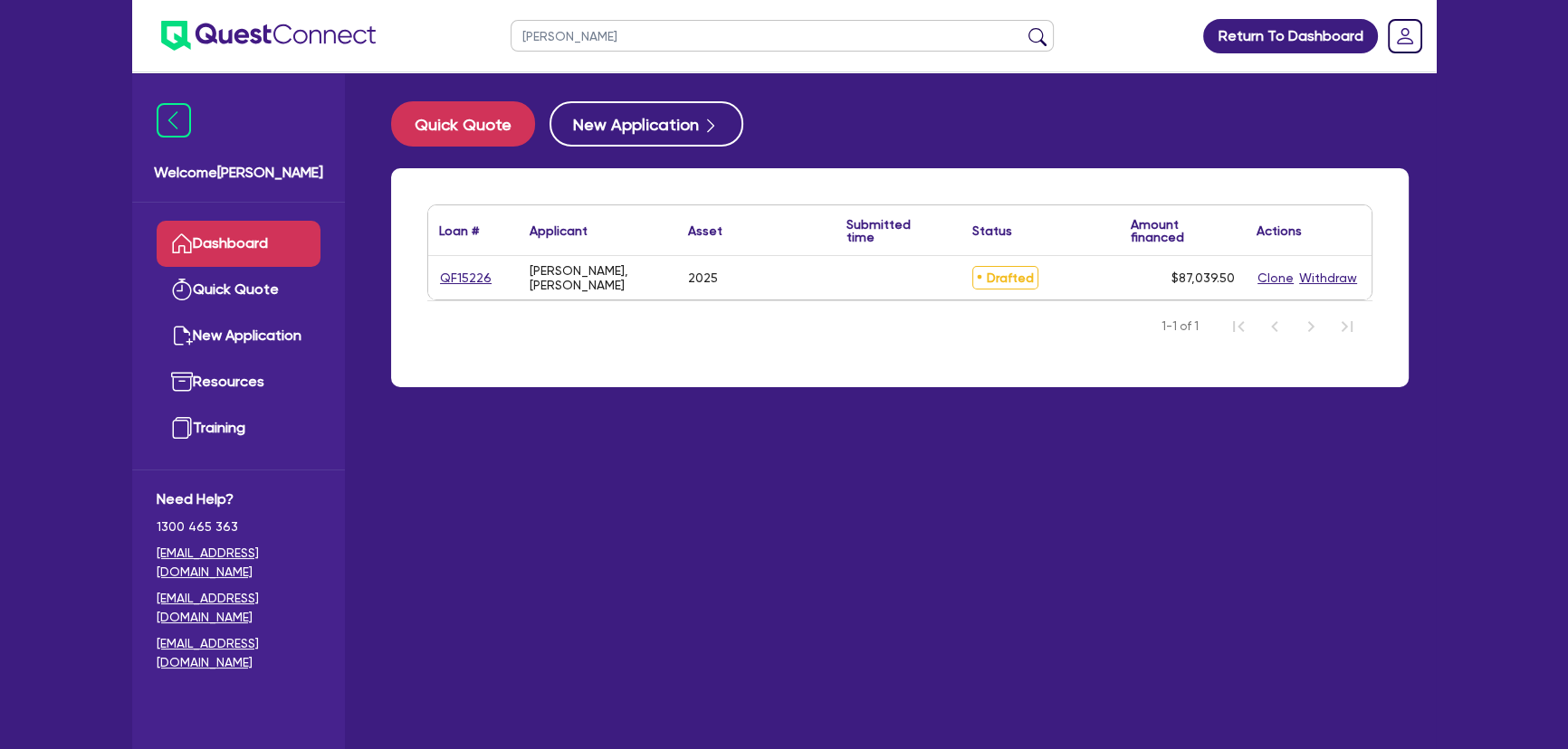
click at [466, 286] on div "QF15226" at bounding box center [473, 278] width 91 height 43
click at [467, 284] on link "QF15226" at bounding box center [466, 278] width 53 height 21
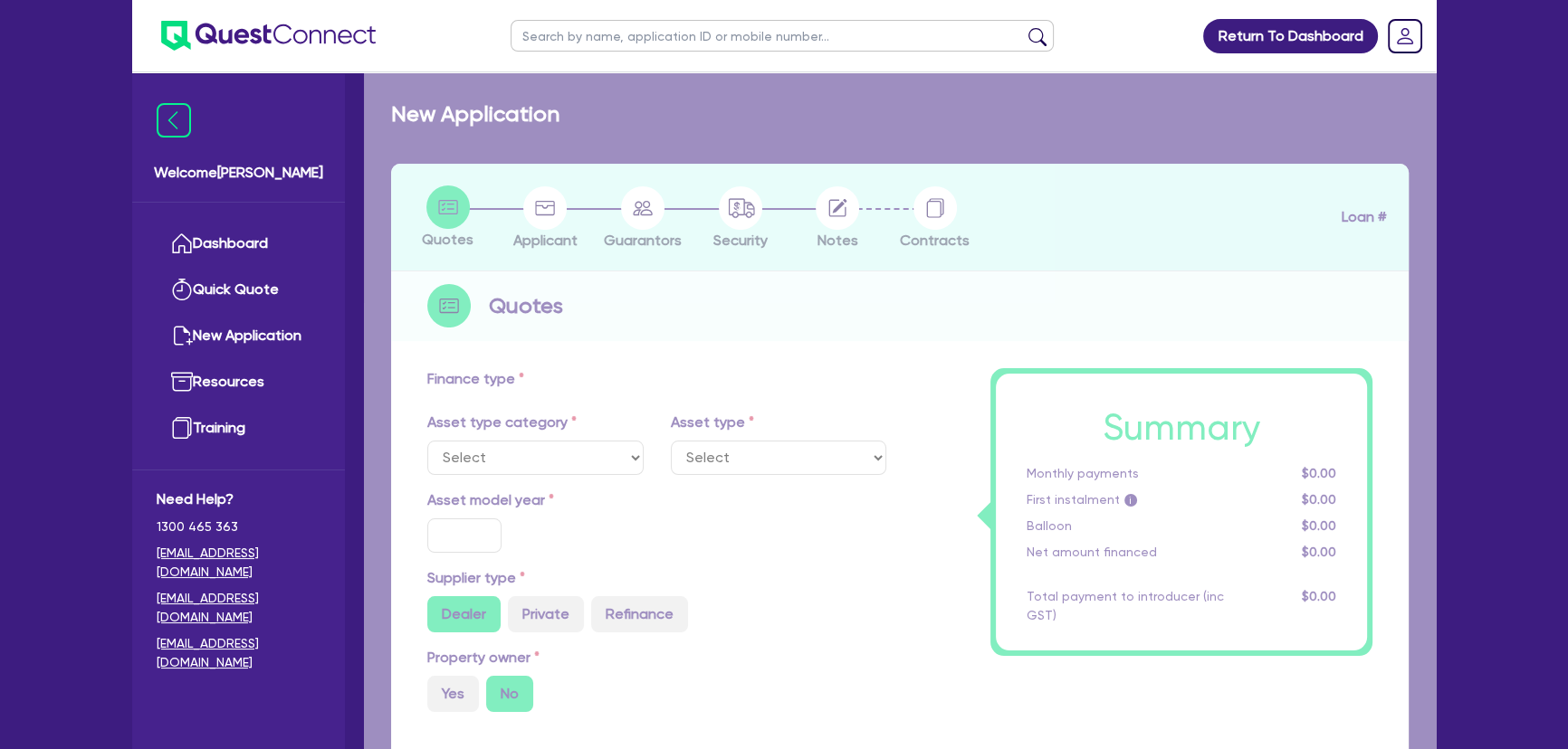
select select "PRIMARY_ASSETS"
type input "2025"
type input "86,385"
type input "6"
type input "5,222.37"
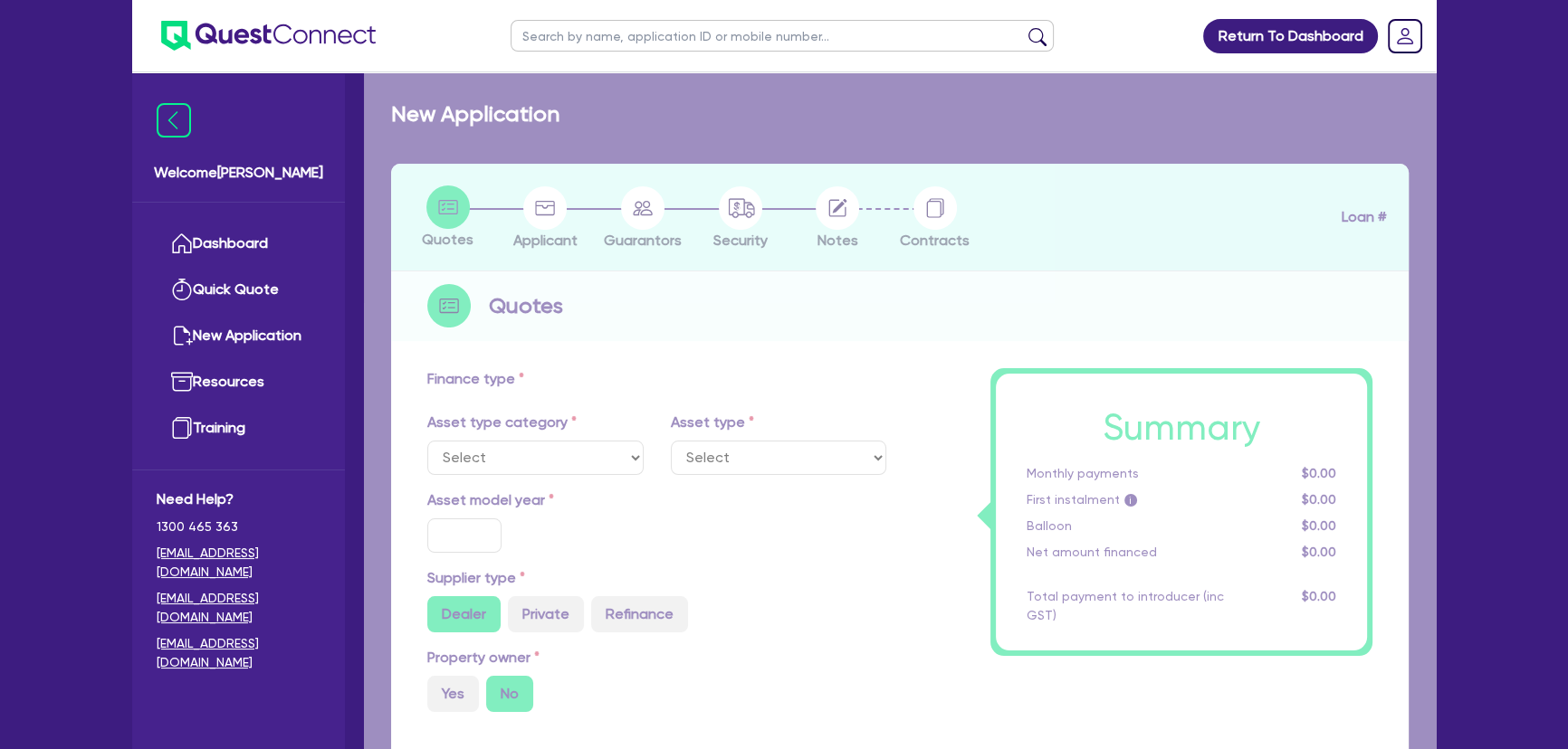
type input "7.99"
select select "HEAVY_TRUCKS"
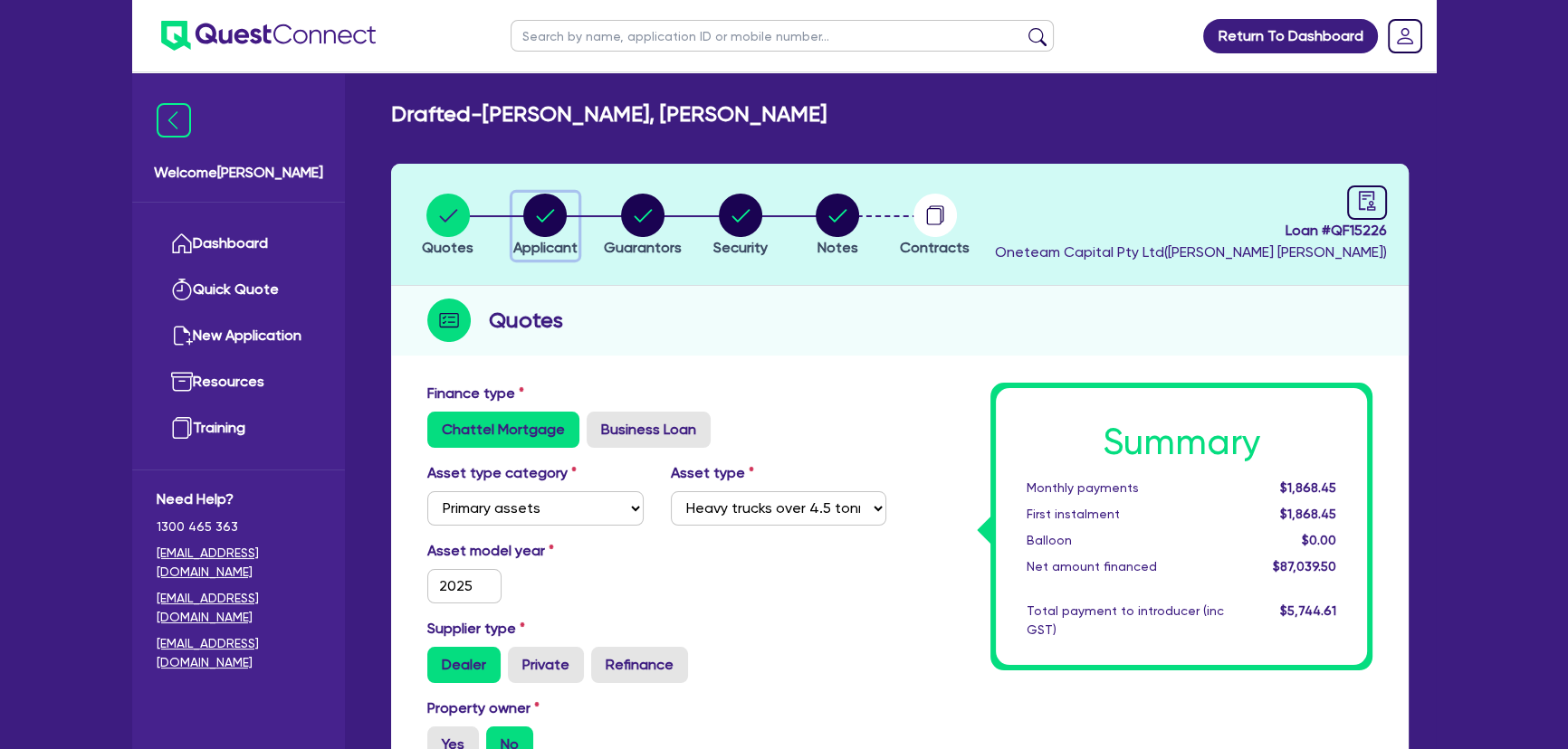
click at [560, 224] on circle "button" at bounding box center [545, 215] width 43 height 43
select select "SOLE_TRADER"
select select "BUILDING_CONSTRUCTION"
select select "TRADES_SERVICES_BUSINESSES_GOVERNMENT"
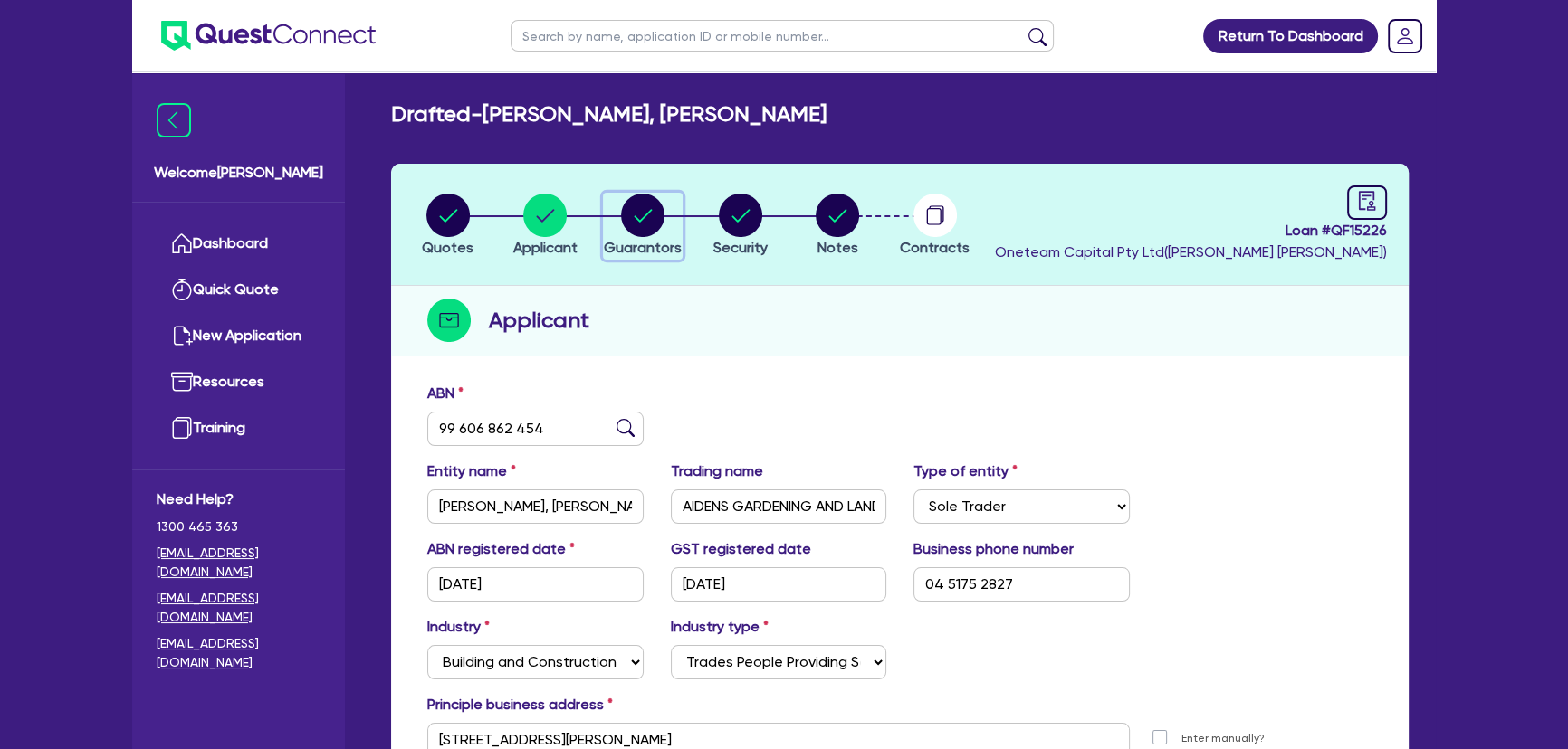
click at [630, 223] on circle "button" at bounding box center [643, 215] width 43 height 43
select select "MR"
select select "SA"
select select "SINGLE"
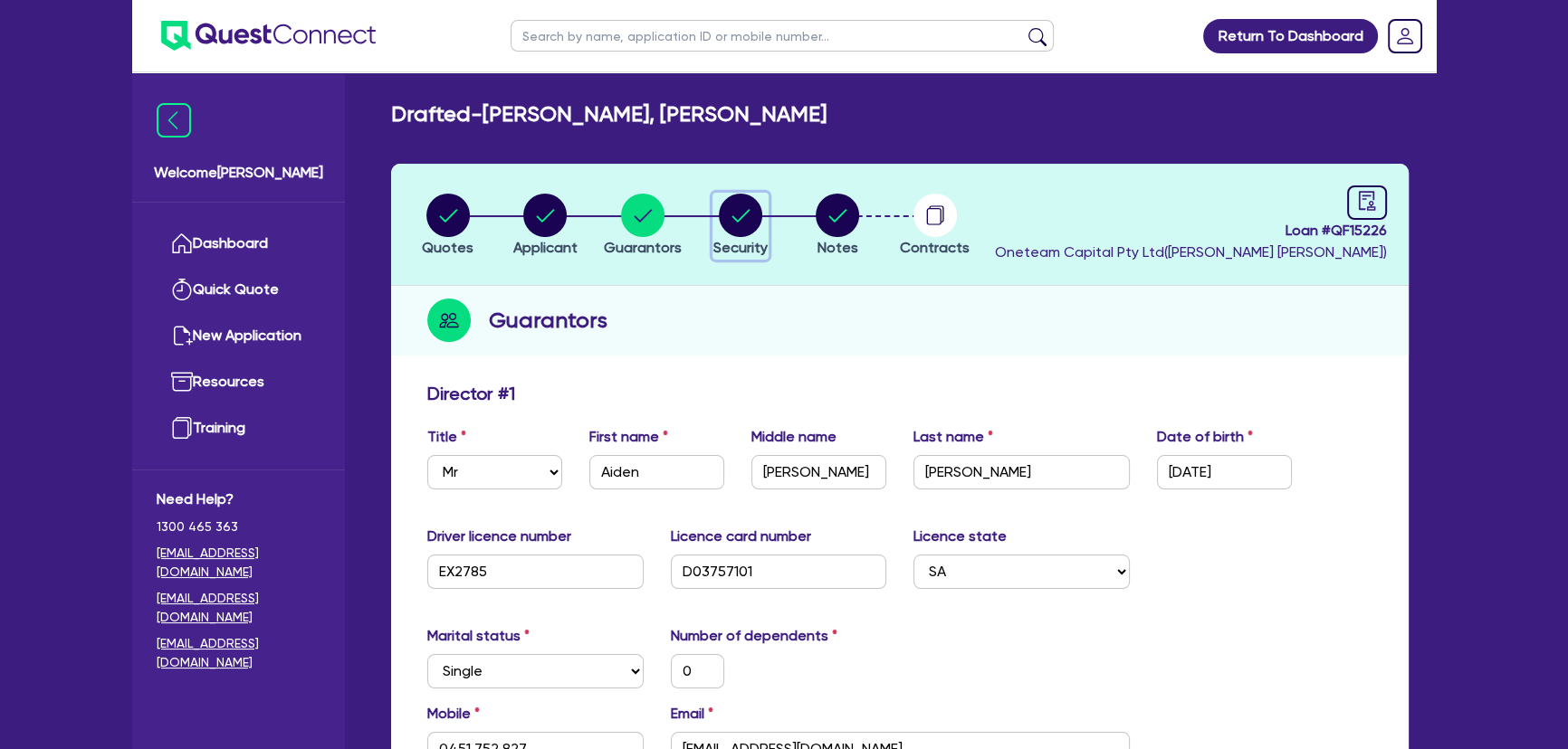
click at [748, 220] on circle "button" at bounding box center [741, 215] width 43 height 43
select select "PRIMARY_ASSETS"
select select "HEAVY_TRUCKS"
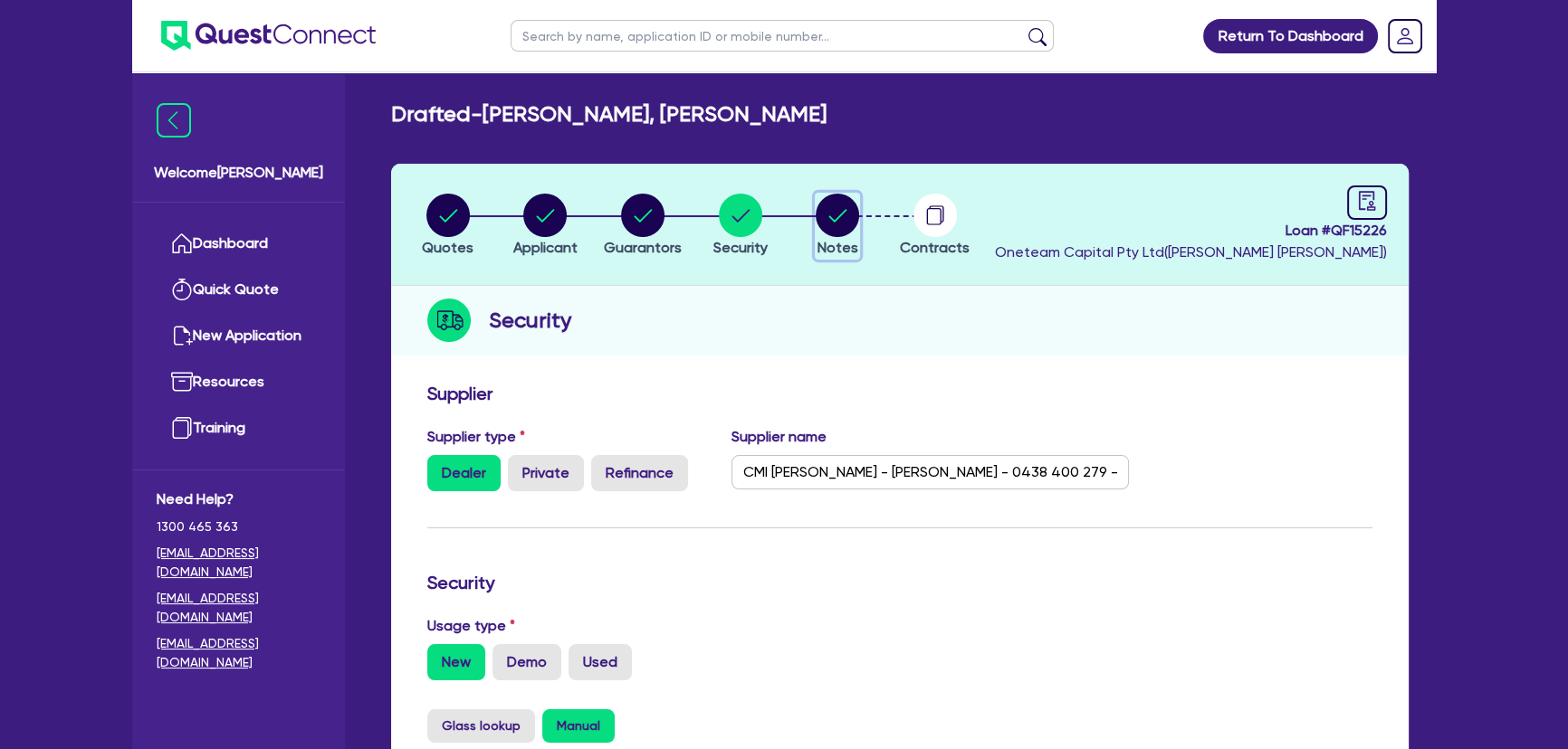
click at [828, 220] on circle "button" at bounding box center [837, 215] width 43 height 43
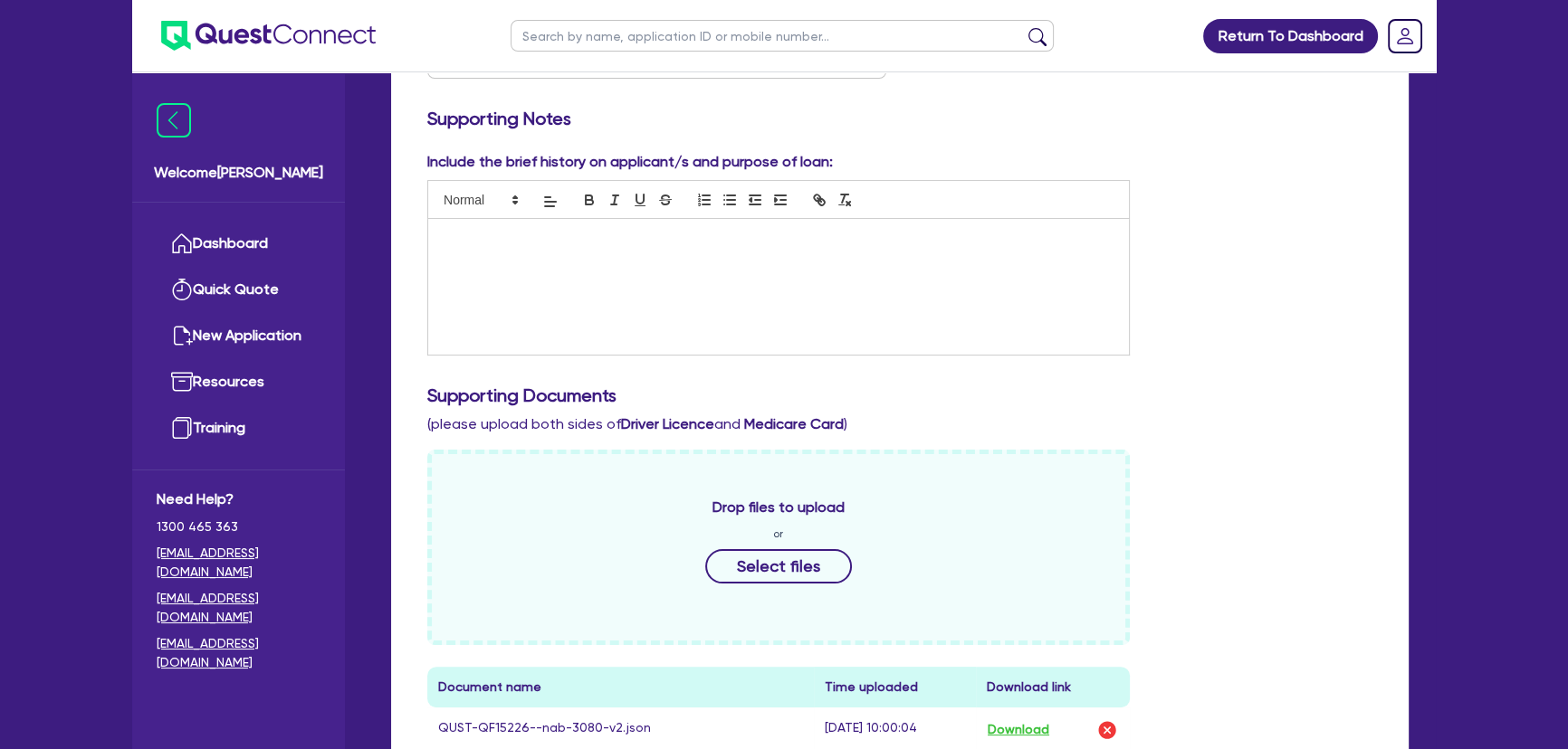
click at [550, 257] on div at bounding box center [778, 286] width 701 height 136
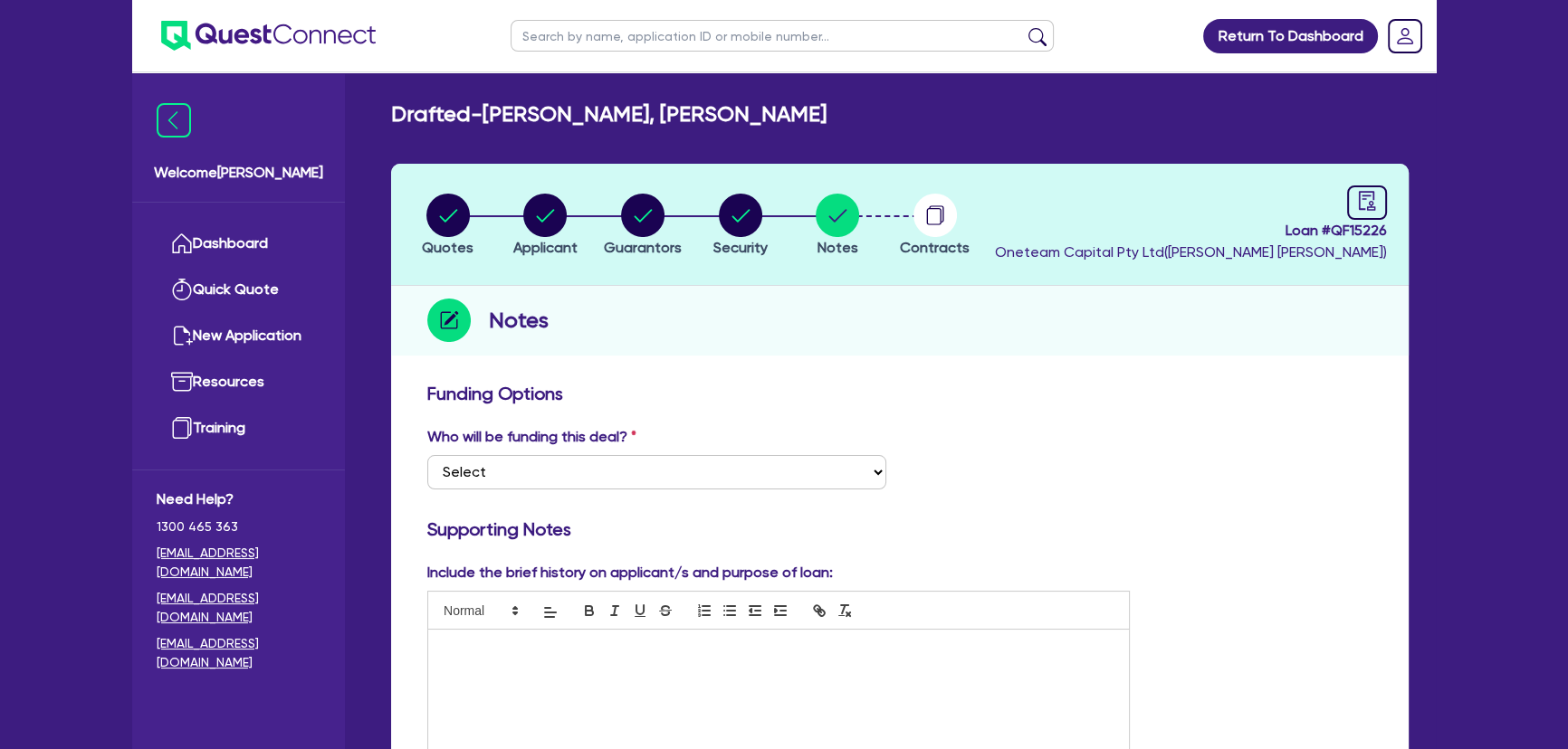
click at [481, 658] on div at bounding box center [778, 698] width 701 height 136
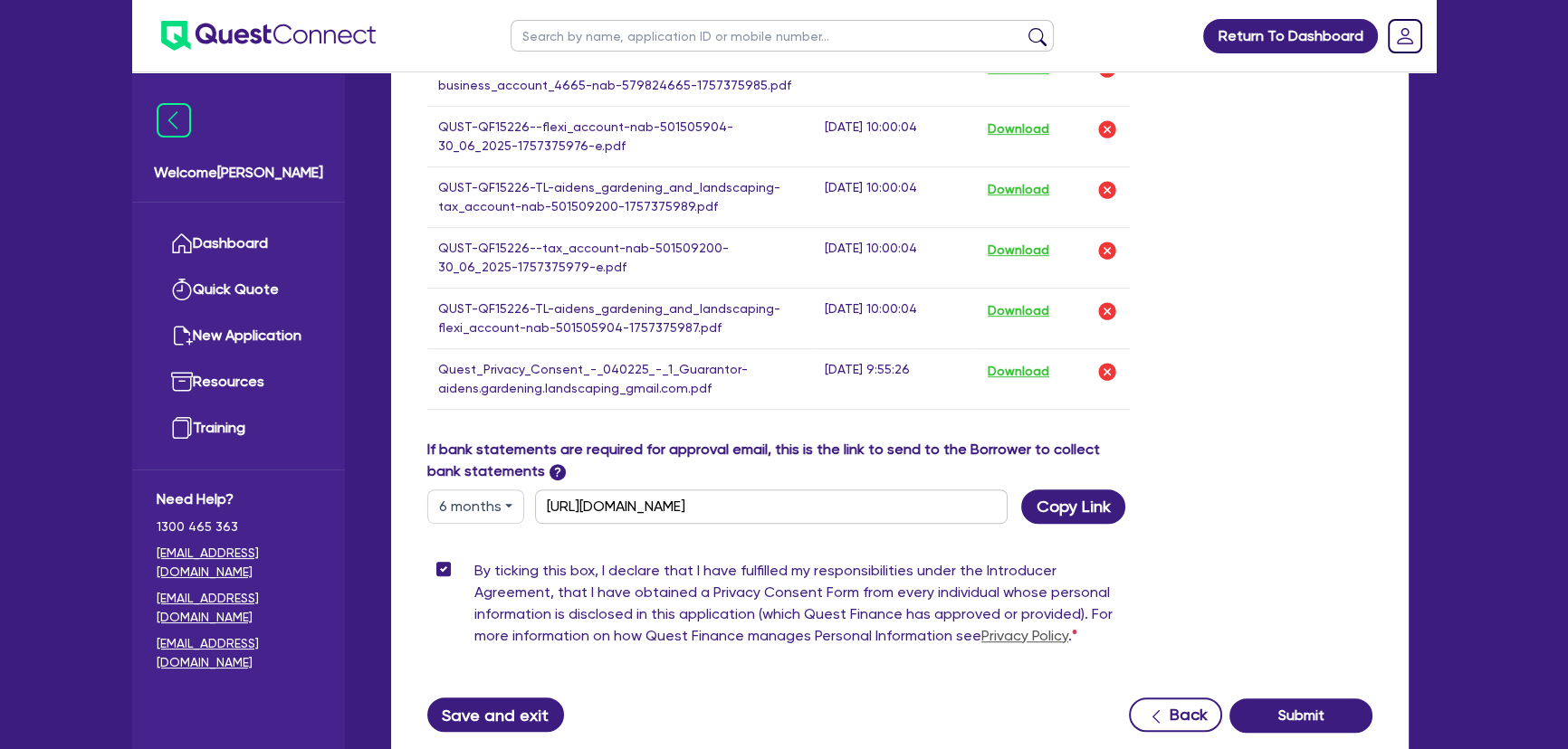
scroll to position [1316, 0]
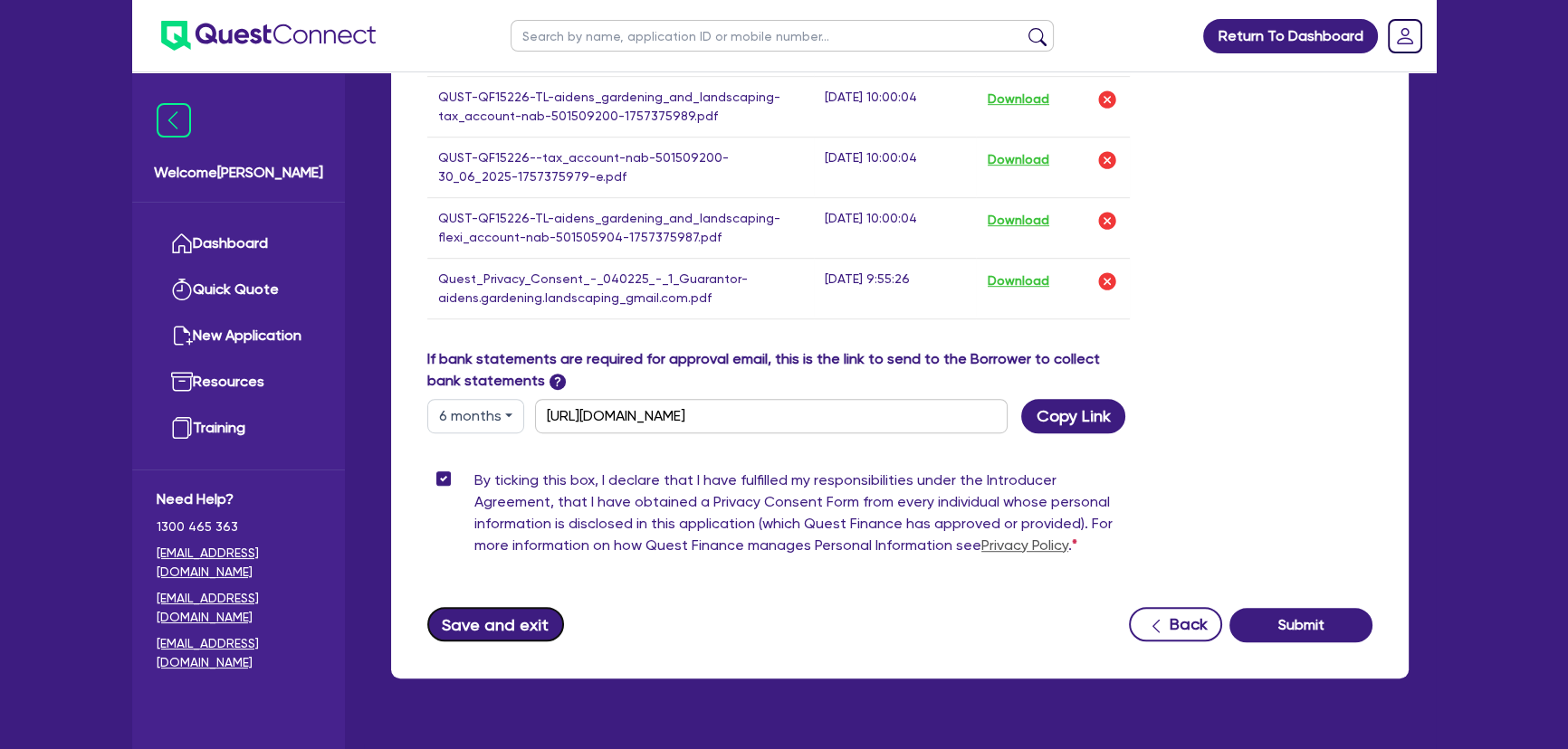
click at [485, 613] on button "Save and exit" at bounding box center [496, 624] width 137 height 35
